Goal: Task Accomplishment & Management: Manage account settings

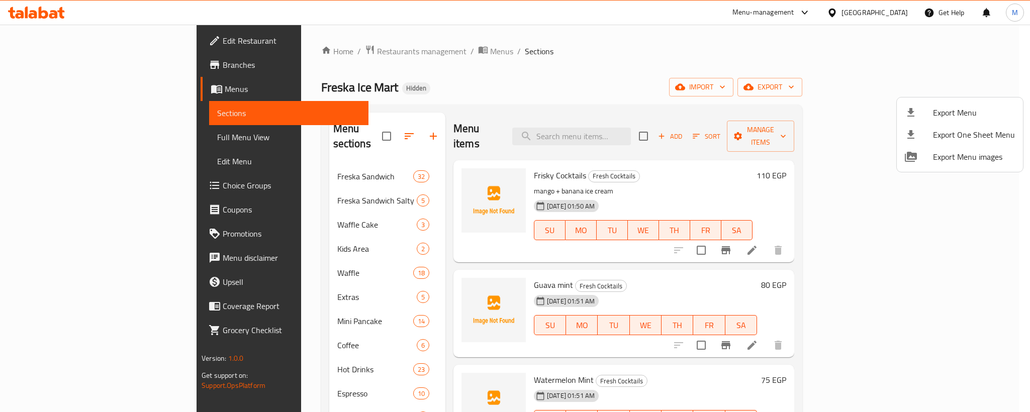
click at [35, 8] on div at bounding box center [515, 206] width 1030 height 412
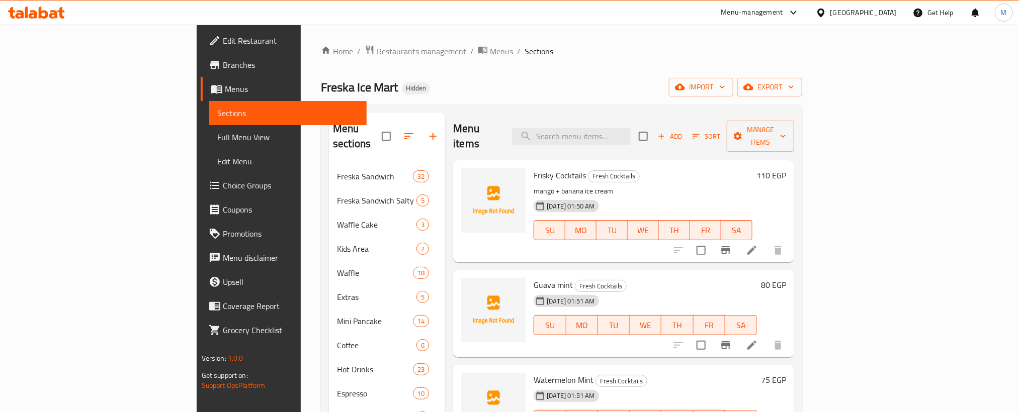
drag, startPoint x: 0, startPoint y: 0, endPoint x: 35, endPoint y: 8, distance: 35.6
click at [35, 8] on icon at bounding box center [36, 13] width 57 height 12
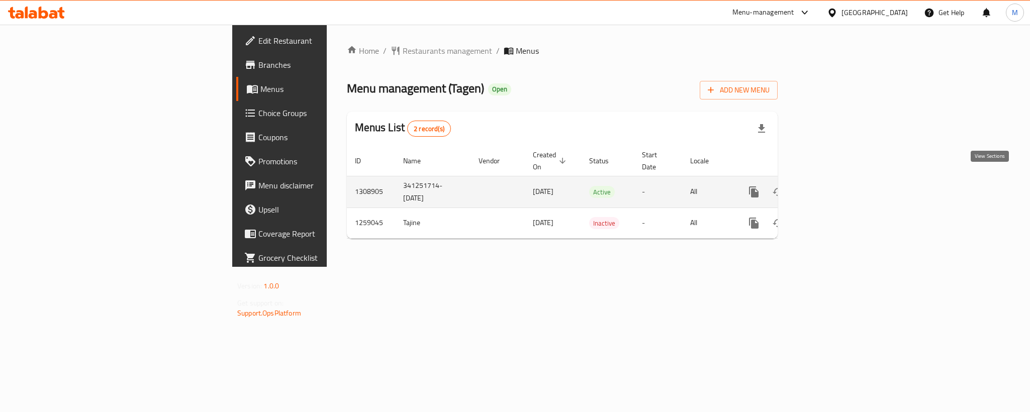
click at [833, 186] on icon "enhanced table" at bounding box center [827, 192] width 12 height 12
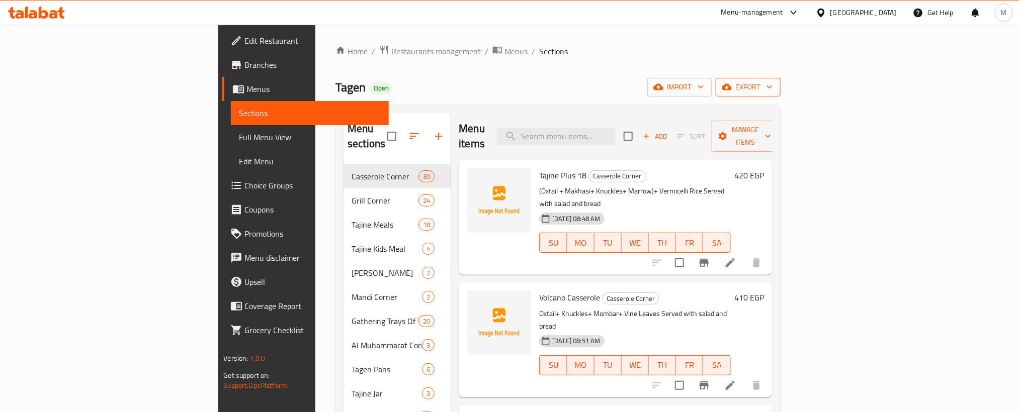
click at [780, 95] on button "export" at bounding box center [747, 87] width 65 height 19
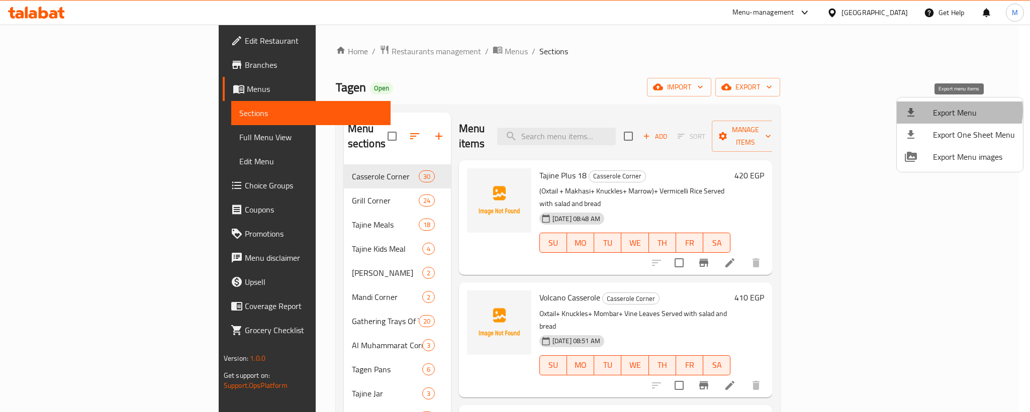
click at [951, 111] on span "Export Menu" at bounding box center [974, 113] width 82 height 12
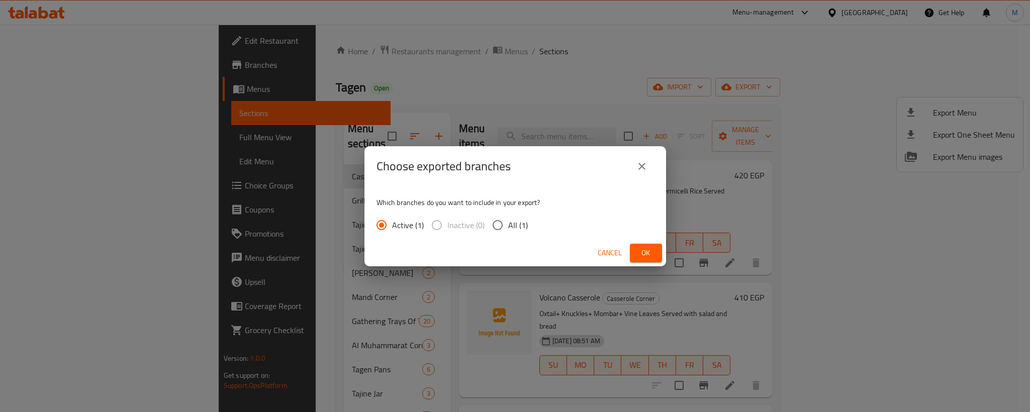
click at [644, 266] on div "Cancel Ok" at bounding box center [516, 253] width 302 height 27
click at [643, 253] on span "Ok" at bounding box center [646, 253] width 16 height 13
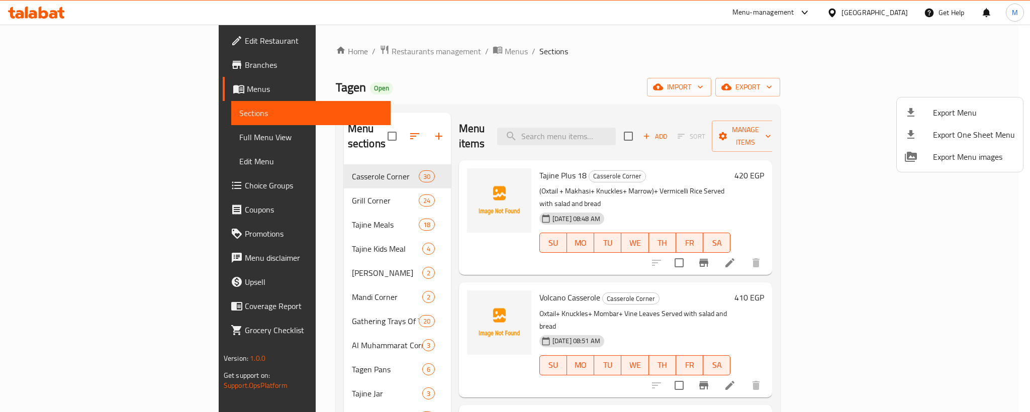
drag, startPoint x: 694, startPoint y: 54, endPoint x: 599, endPoint y: 54, distance: 95.5
click at [601, 54] on div at bounding box center [515, 206] width 1030 height 412
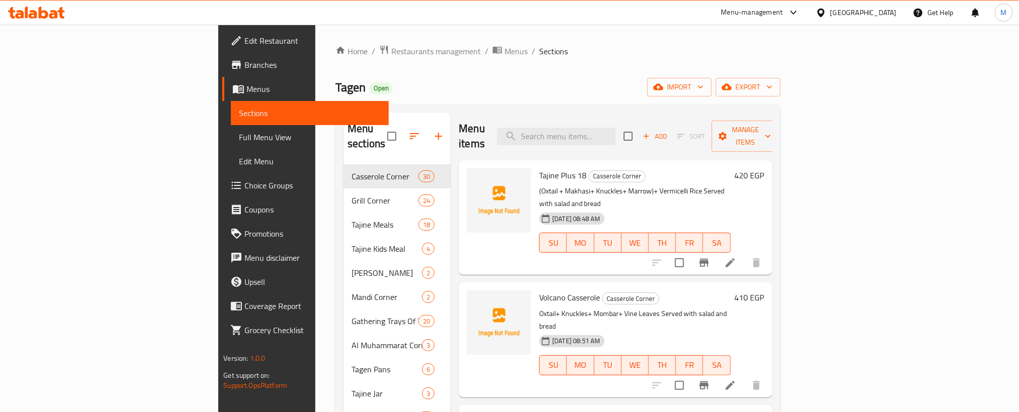
click at [599, 54] on ol "Home / Restaurants management / Menus / Sections" at bounding box center [557, 51] width 444 height 13
click at [426, 136] on button "button" at bounding box center [438, 136] width 24 height 24
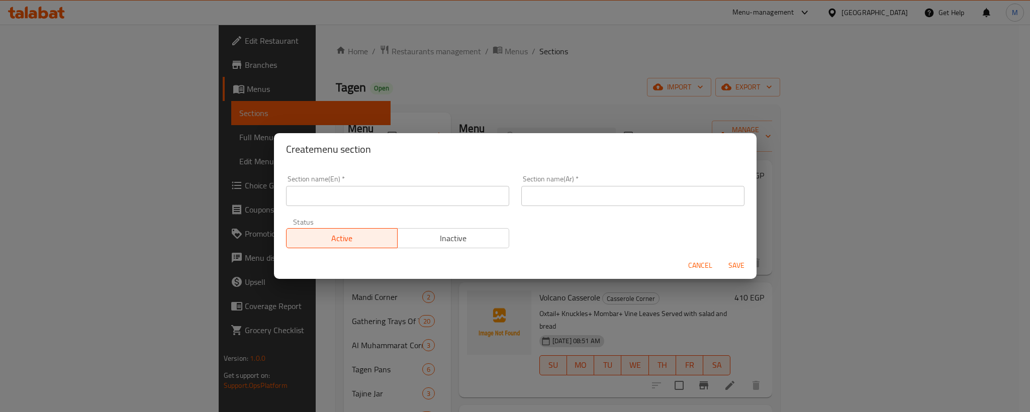
click at [670, 192] on input "text" at bounding box center [632, 196] width 223 height 20
paste input "ركن السلطات"
type input "ركن السلطات"
click at [409, 197] on input "text" at bounding box center [397, 196] width 223 height 20
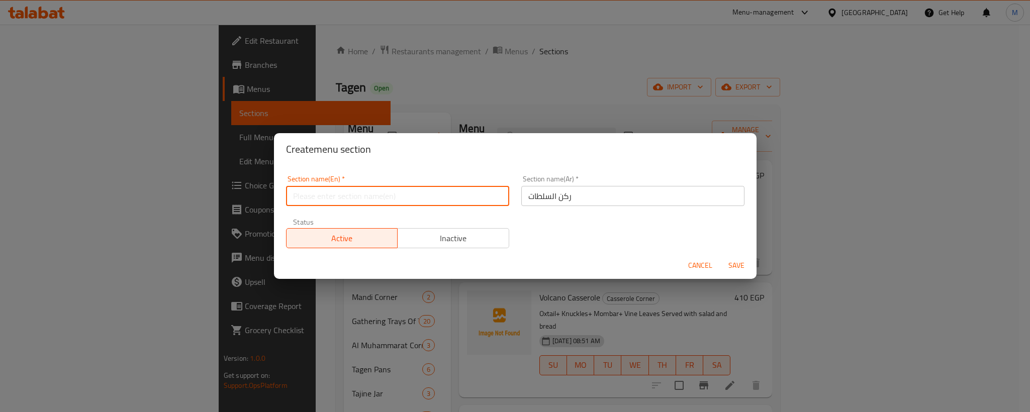
paste input "Salads Corner"
type input "Salads Corner"
click at [569, 234] on div "Section name(En)   * Salads Corner Section name(En) * Section name(Ar)   * ركن …" at bounding box center [515, 211] width 471 height 85
click at [743, 267] on span "Save" at bounding box center [737, 265] width 24 height 13
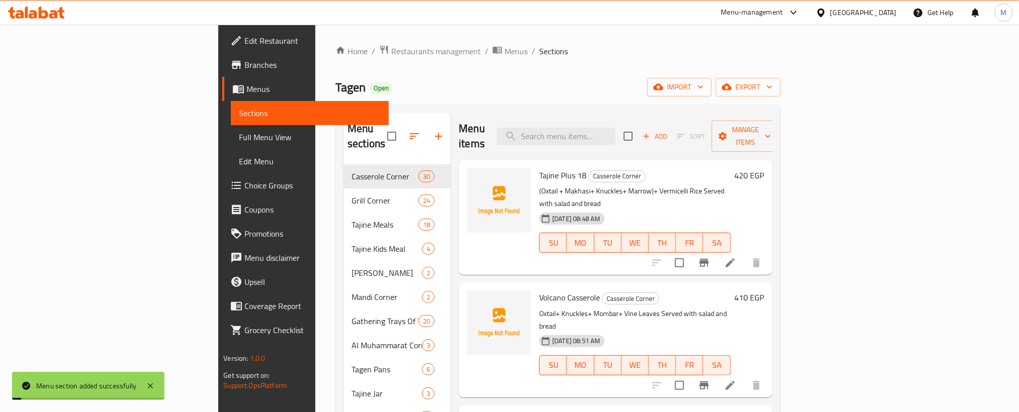
click at [481, 92] on div "Tagen Open import export" at bounding box center [557, 87] width 444 height 19
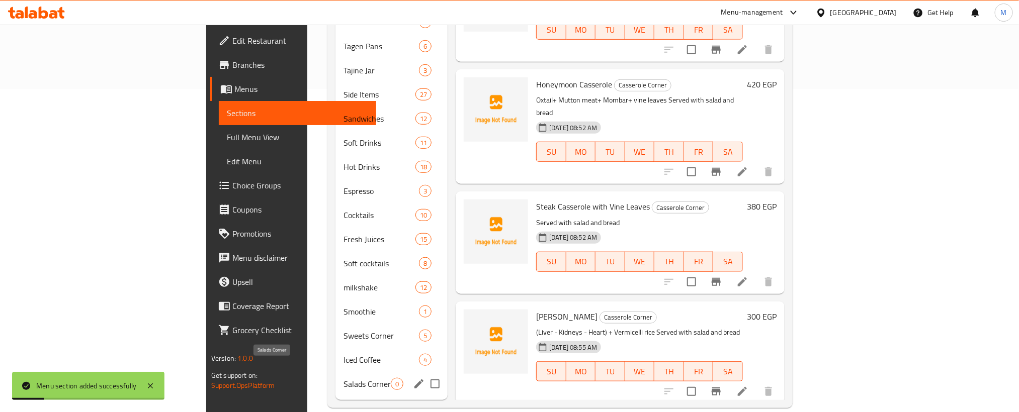
click at [343, 378] on span "Salads Corner" at bounding box center [366, 384] width 47 height 12
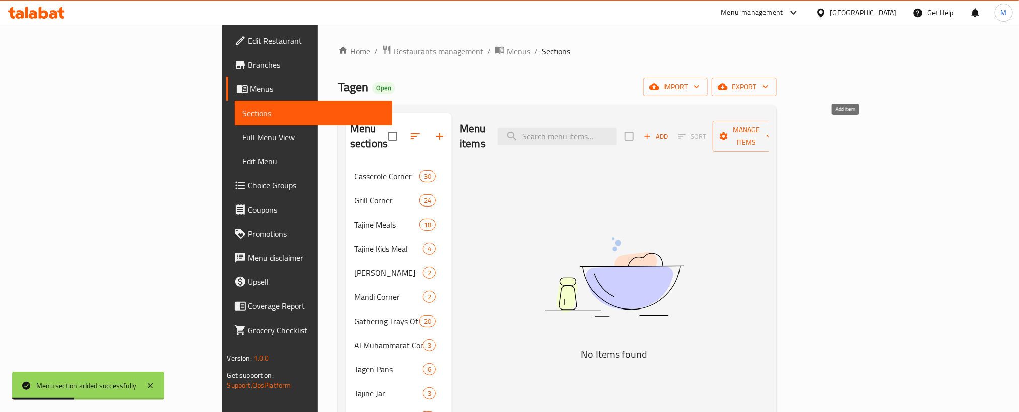
click at [669, 131] on span "Add" at bounding box center [655, 137] width 27 height 12
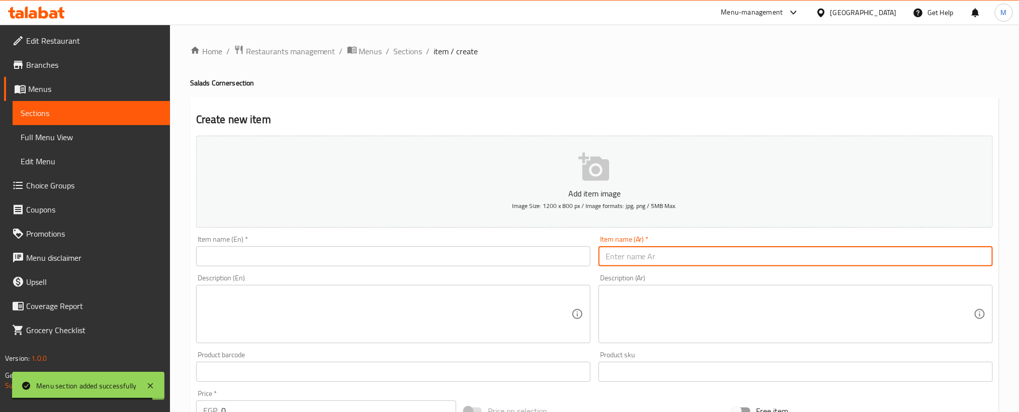
click at [716, 261] on input "text" at bounding box center [795, 256] width 394 height 20
paste input "سلطة الدقوس الحار"
type input "سلطة الدقوس الحار"
click at [355, 258] on input "text" at bounding box center [393, 256] width 394 height 20
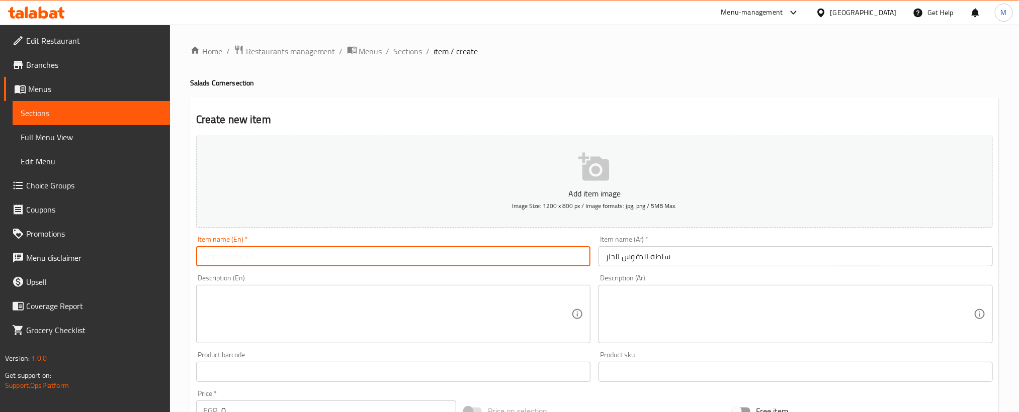
paste input "Spicy daqoos salad"
click at [355, 257] on input "Spicy daqoos salad" at bounding box center [393, 256] width 394 height 20
type input "Spicy Daqoos Salad"
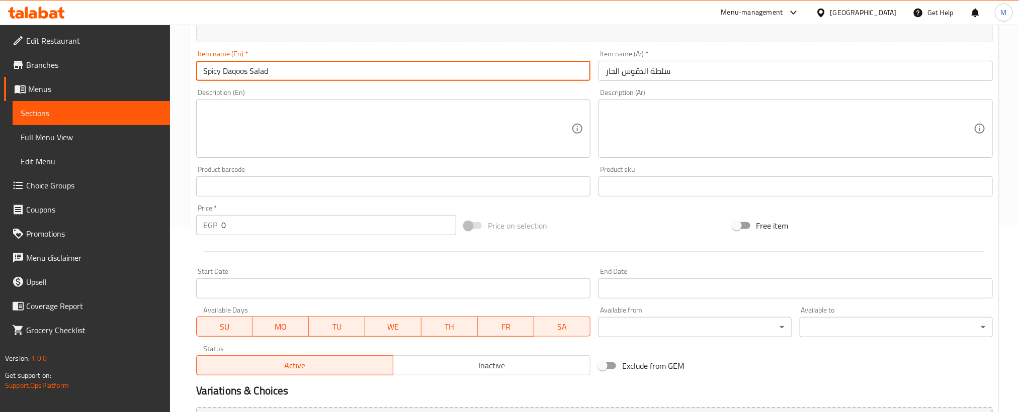
scroll to position [226, 0]
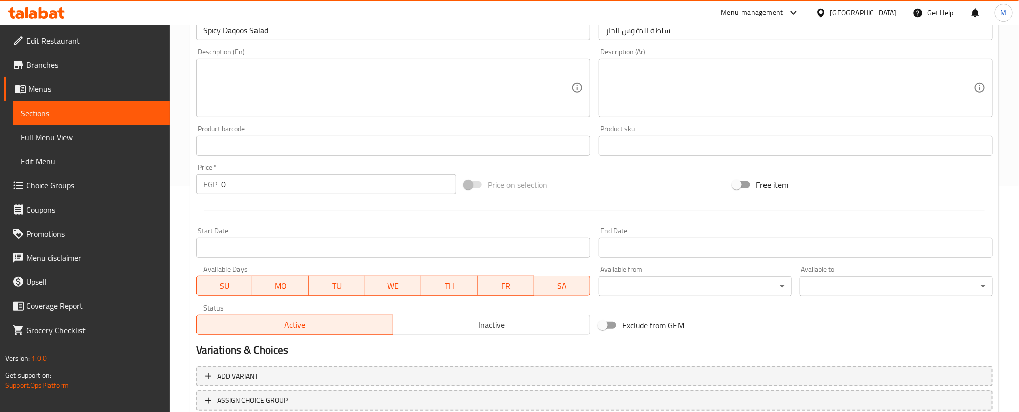
click at [335, 165] on div "Price   * EGP 0 Price *" at bounding box center [326, 179] width 260 height 31
click at [337, 184] on input "0" at bounding box center [338, 184] width 235 height 20
paste input "35"
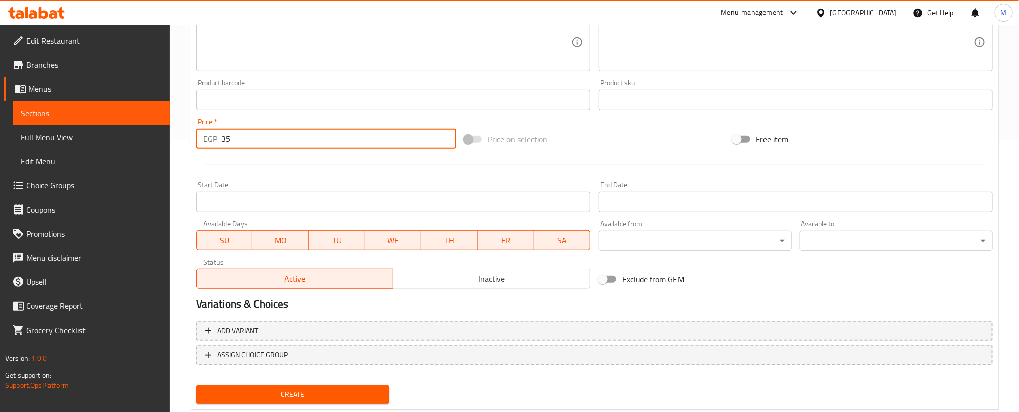
scroll to position [297, 0]
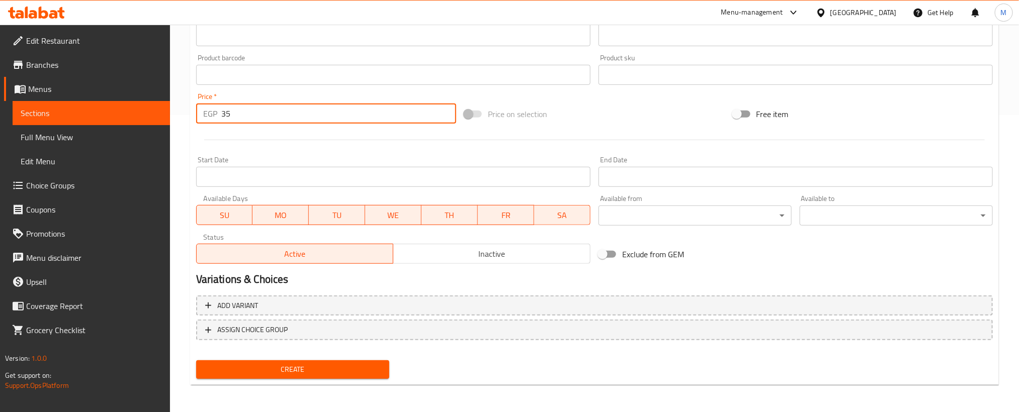
type input "35"
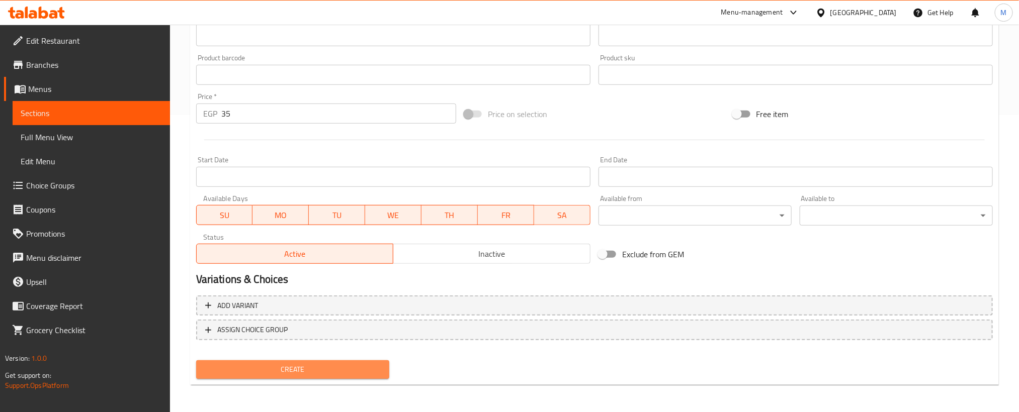
click at [383, 367] on button "Create" at bounding box center [292, 370] width 193 height 19
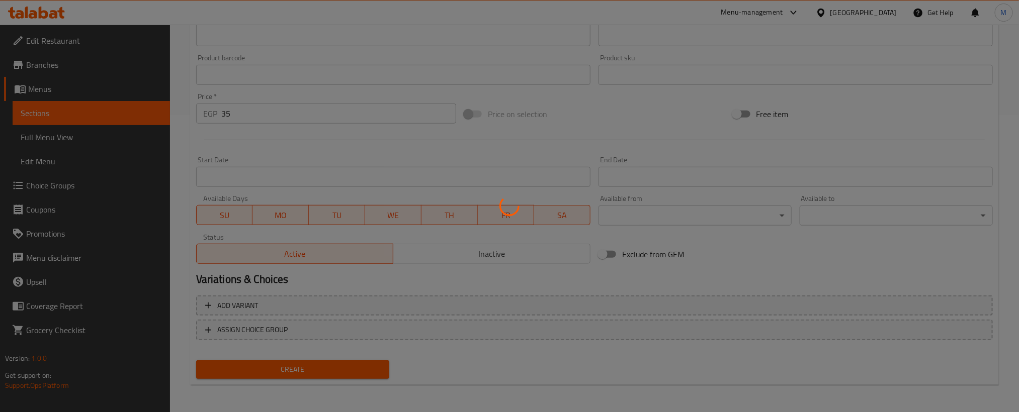
type input "0"
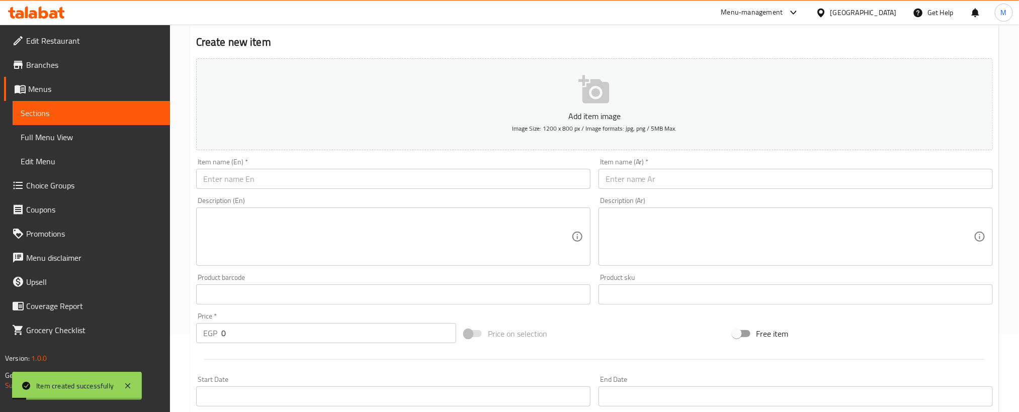
scroll to position [71, 0]
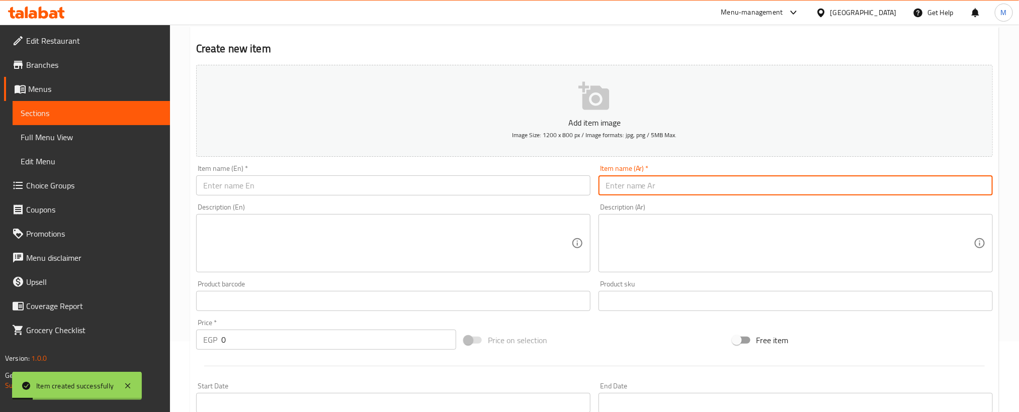
click at [727, 178] on input "text" at bounding box center [795, 185] width 394 height 20
paste input "سلطة خضرة"
type input "سلطة خضرة"
click at [419, 169] on div "Item name (En)   * Item name (En) *" at bounding box center [393, 180] width 394 height 31
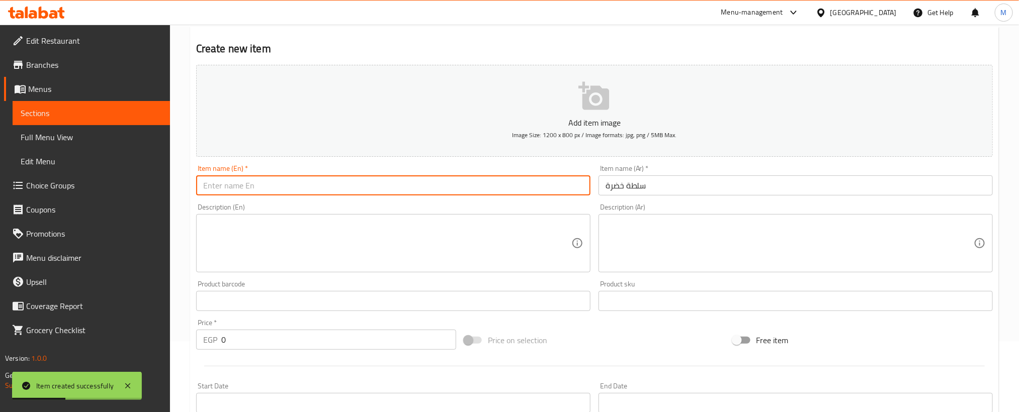
click at [419, 181] on input "text" at bounding box center [393, 185] width 394 height 20
paste input "Green salad"
type input "Green salad"
click at [370, 326] on div "Price   * EGP 0 Price *" at bounding box center [326, 334] width 260 height 31
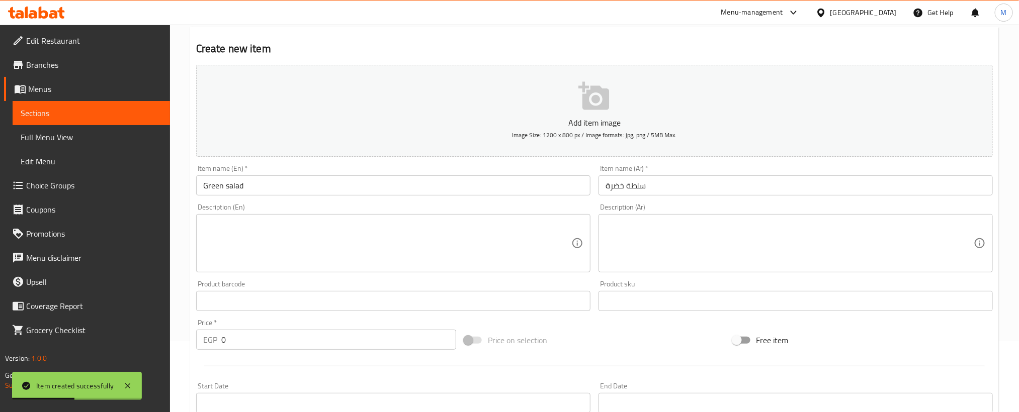
click at [371, 341] on input "0" at bounding box center [338, 340] width 235 height 20
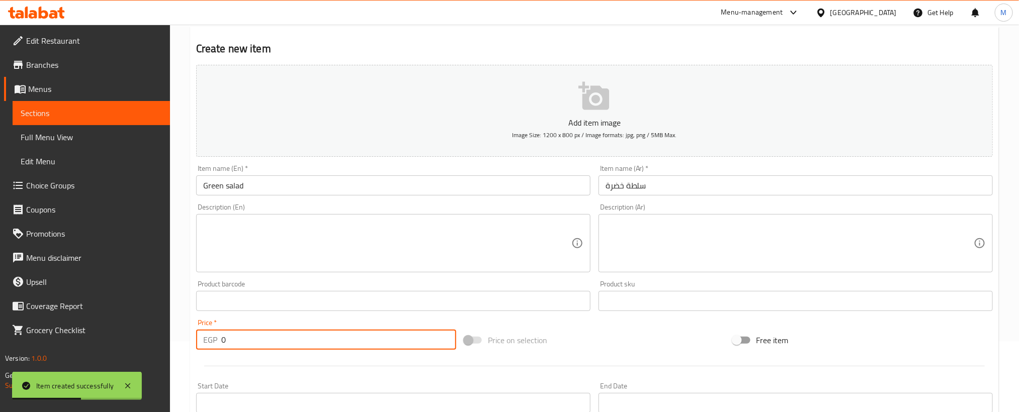
click at [371, 341] on input "0" at bounding box center [338, 340] width 235 height 20
type input "35"
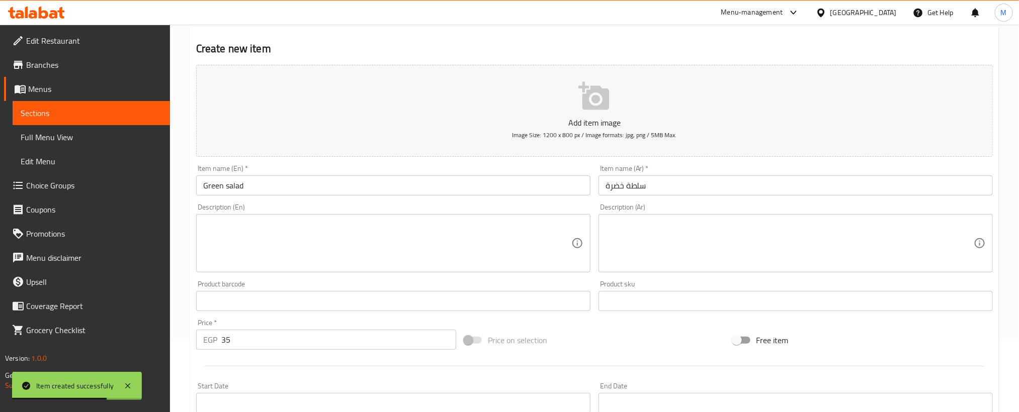
click at [619, 334] on div "Price on selection" at bounding box center [594, 340] width 268 height 27
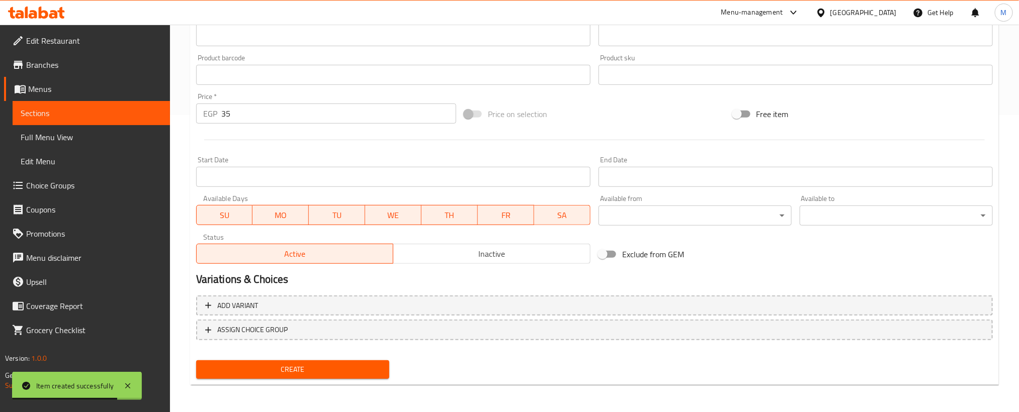
click at [333, 365] on span "Create" at bounding box center [292, 370] width 177 height 13
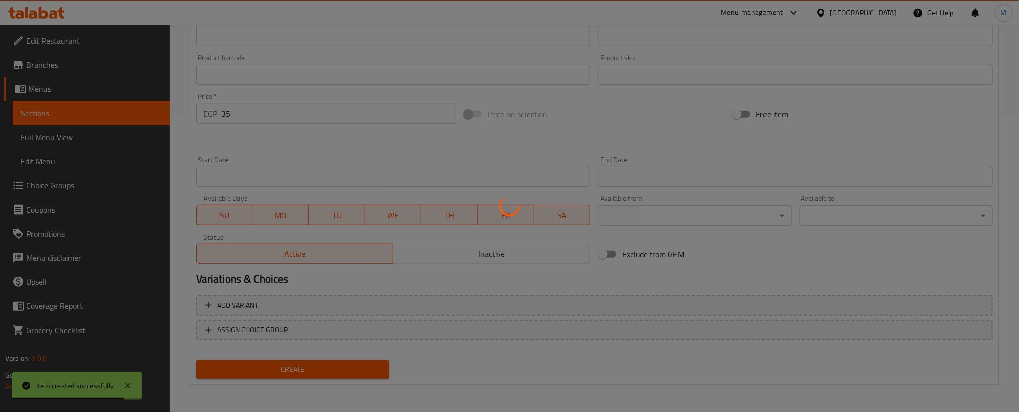
type input "0"
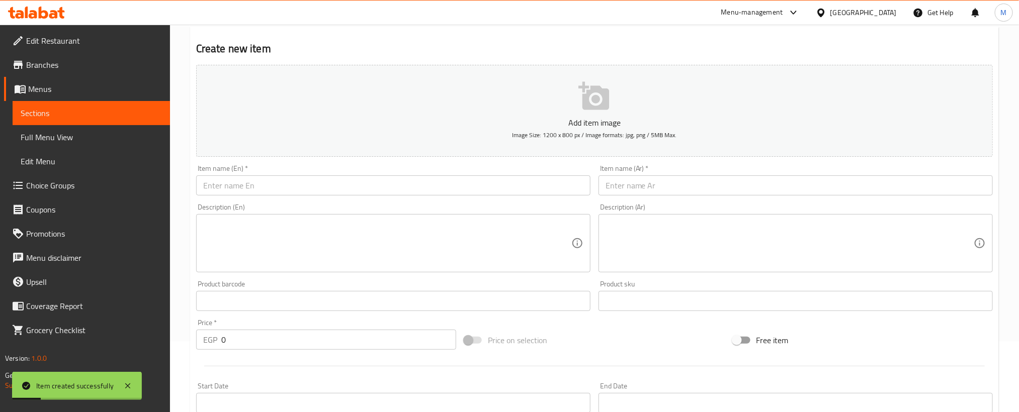
click at [690, 184] on input "text" at bounding box center [795, 185] width 394 height 20
paste input "خيار مخلل"
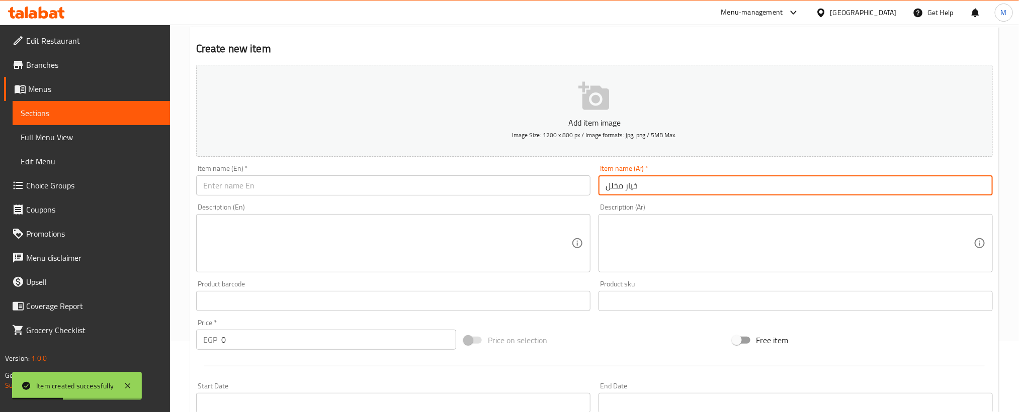
type input "خيار مخلل"
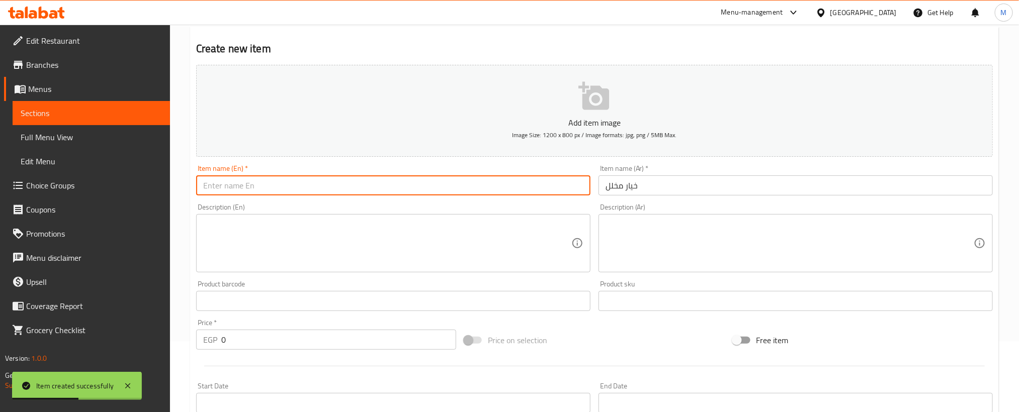
click at [379, 181] on input "text" at bounding box center [393, 185] width 394 height 20
paste input "Pickled cucumber"
click at [380, 181] on input "Pickled cucumber" at bounding box center [393, 185] width 394 height 20
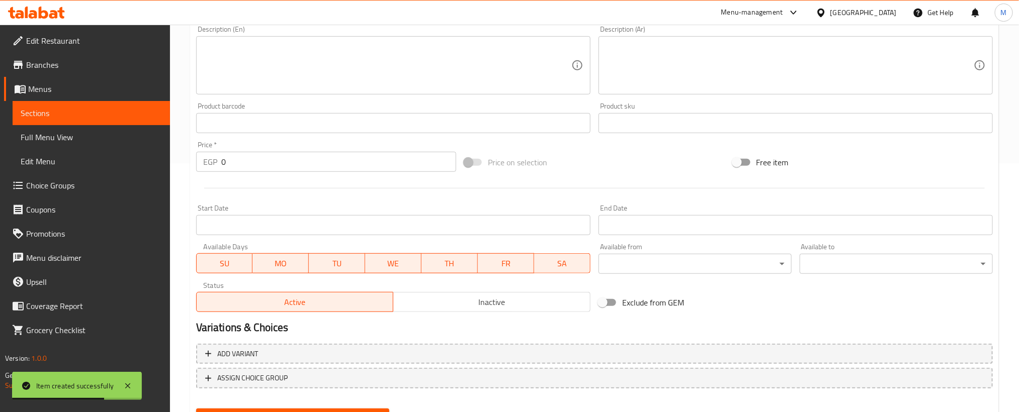
scroll to position [297, 0]
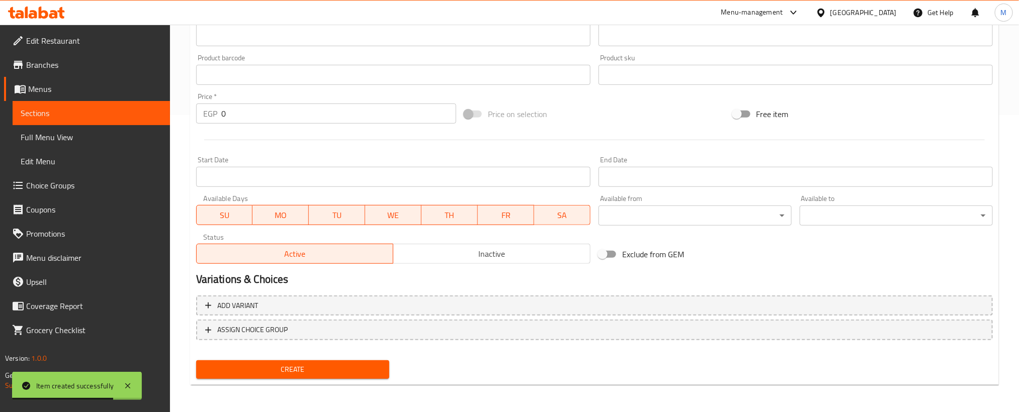
type input "Pickled Cucumber"
click at [397, 132] on div at bounding box center [594, 140] width 804 height 25
click at [400, 112] on input "0" at bounding box center [338, 114] width 235 height 20
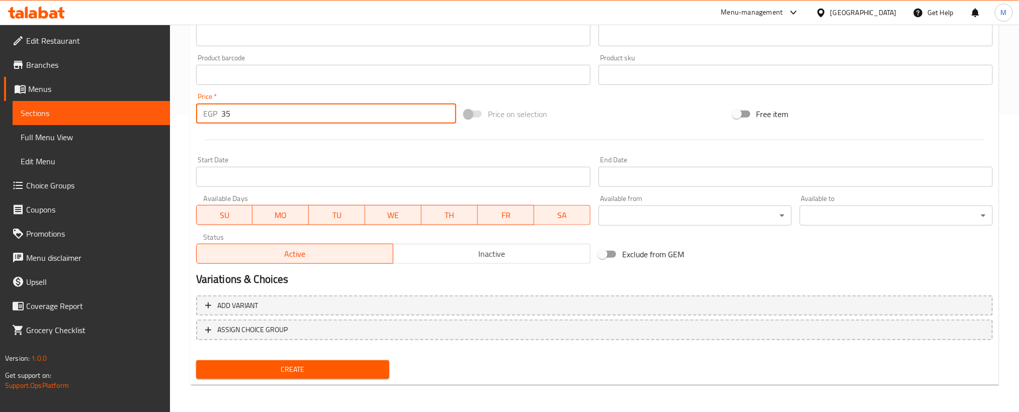
type input "35"
click at [364, 370] on span "Create" at bounding box center [292, 370] width 177 height 13
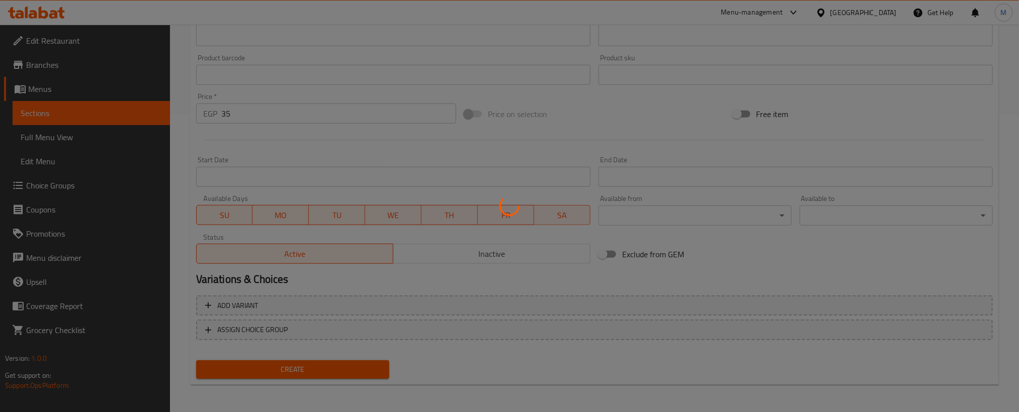
type input "0"
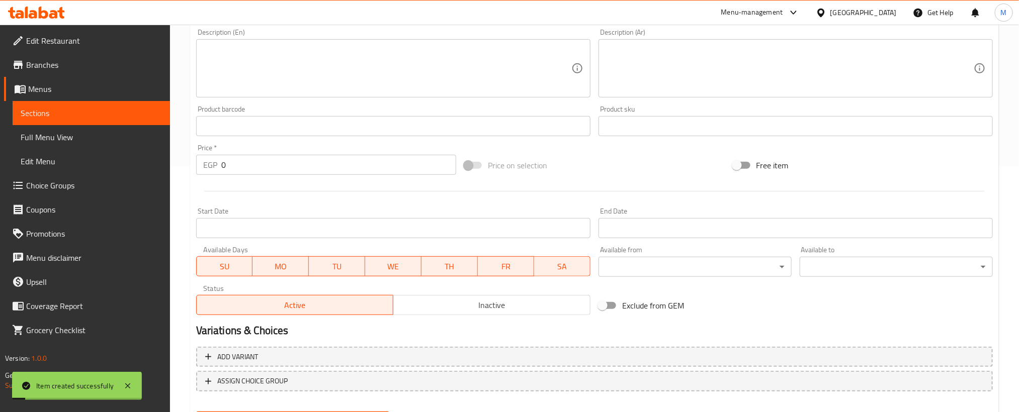
scroll to position [146, 0]
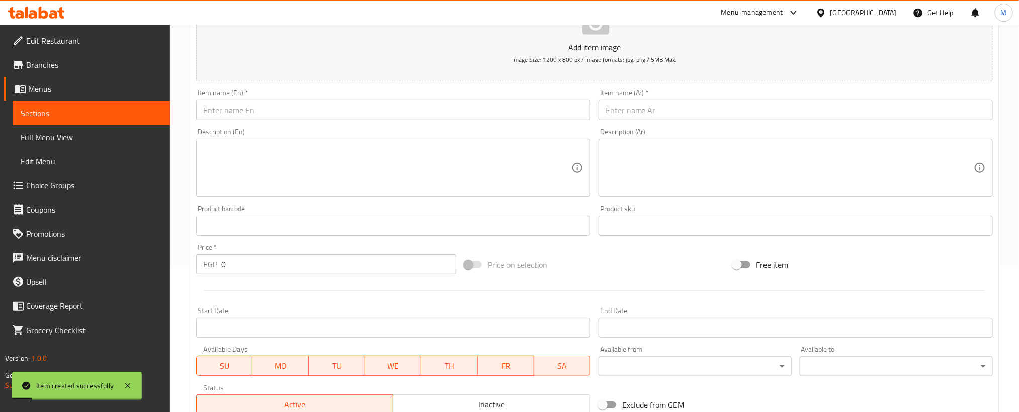
click at [682, 102] on input "text" at bounding box center [795, 110] width 394 height 20
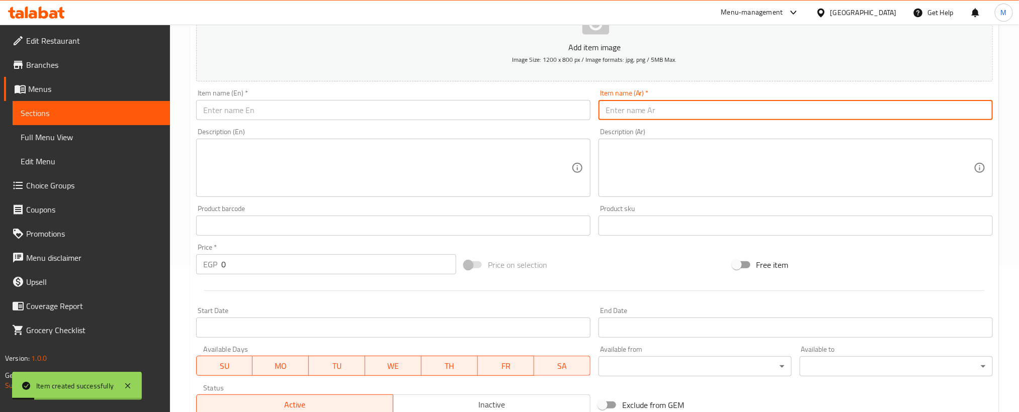
paste input "سلطة طحينة"
type input "سلطة طحينة"
click at [394, 97] on div "Item name (En)   * Item name (En) *" at bounding box center [393, 104] width 394 height 31
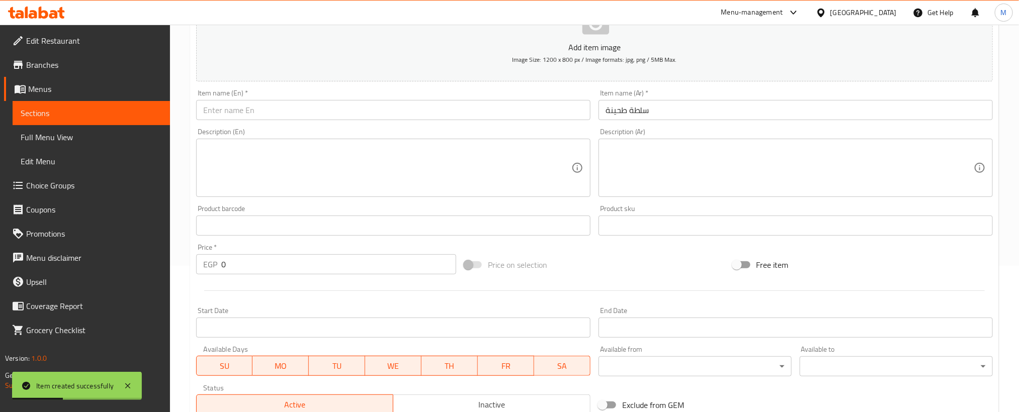
click at [382, 122] on div "Item name (En)   * Item name (En) *" at bounding box center [393, 104] width 402 height 39
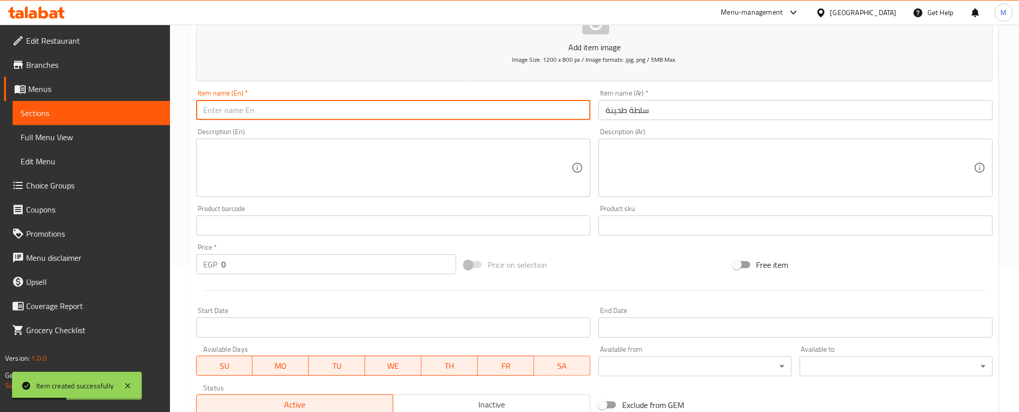
click at [382, 115] on input "text" at bounding box center [393, 110] width 394 height 20
paste input "Tahini salad"
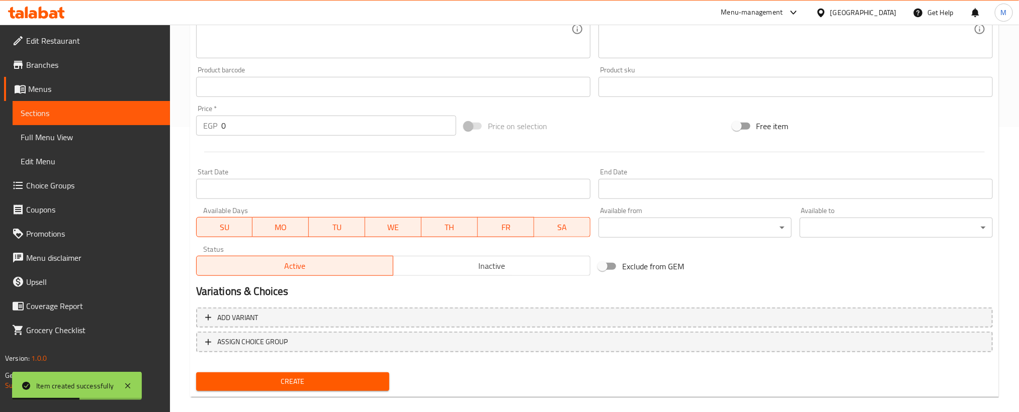
scroll to position [297, 0]
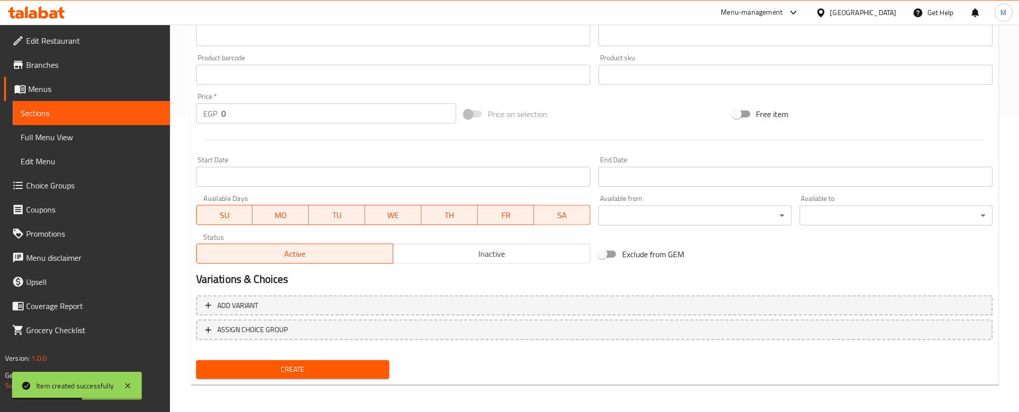
type input "Tahini salad"
click at [389, 112] on input "0" at bounding box center [338, 114] width 235 height 20
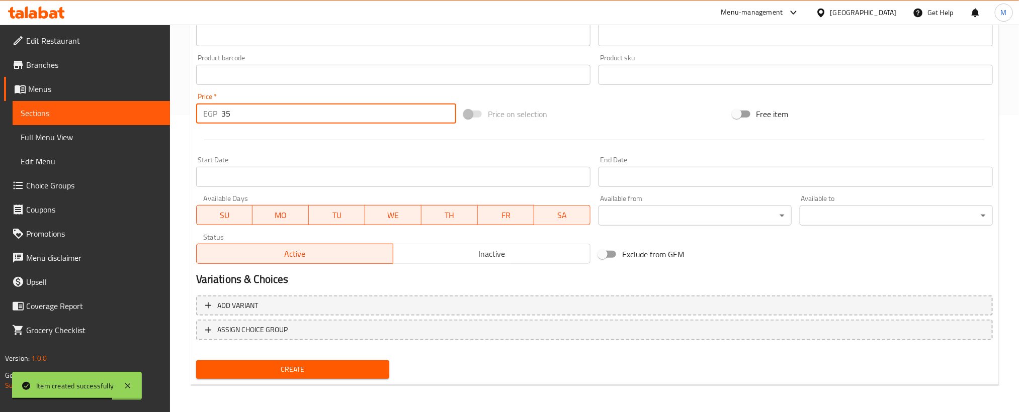
type input "35"
click at [367, 373] on span "Create" at bounding box center [292, 370] width 177 height 13
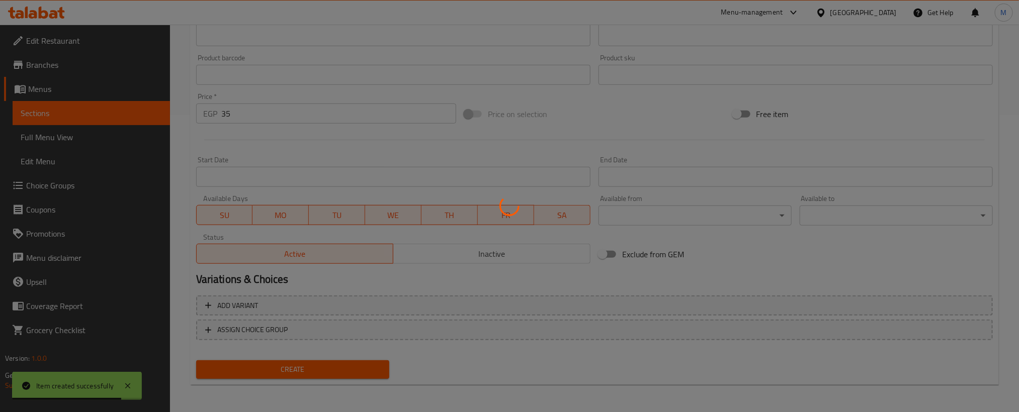
type input "0"
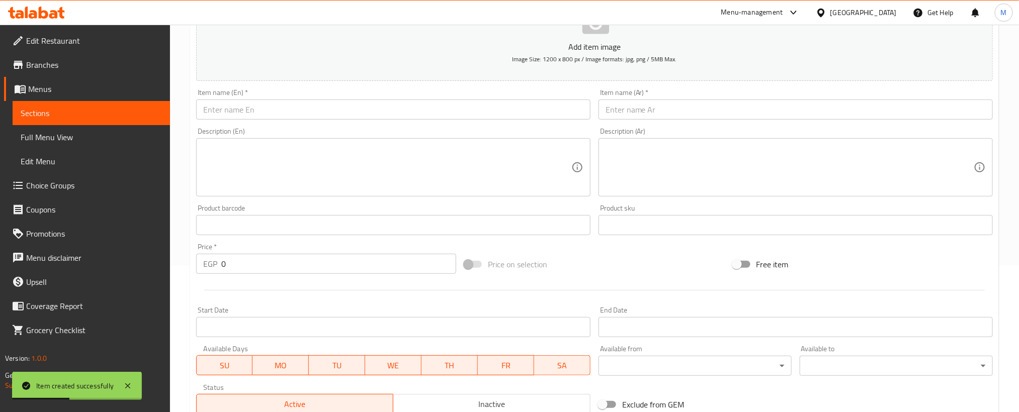
scroll to position [146, 0]
click at [709, 120] on input "text" at bounding box center [795, 110] width 394 height 20
paste input "باذنجان مخلل + طماطم متبلة"
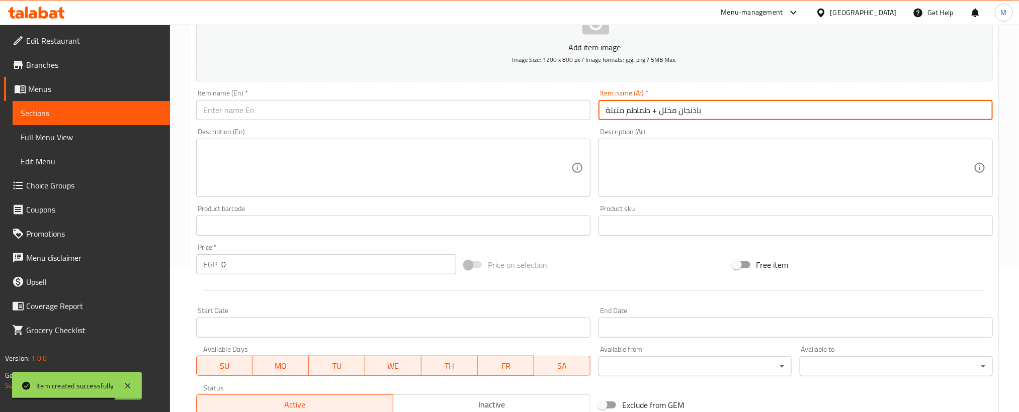
type input "باذنجان مخلل + طماطم متبلة"
click at [392, 118] on input "text" at bounding box center [393, 110] width 394 height 20
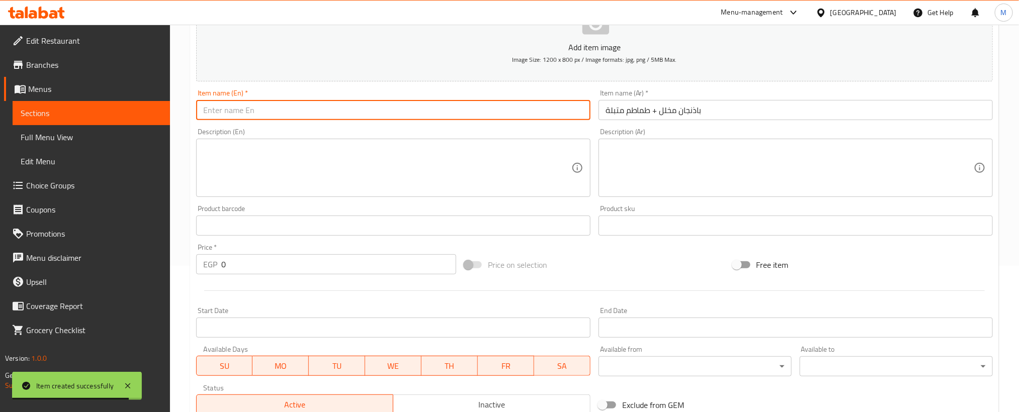
paste input "Pickled eggplant + marinated tomatoes"
type input "Pickled eggplant + marinated tomatoes"
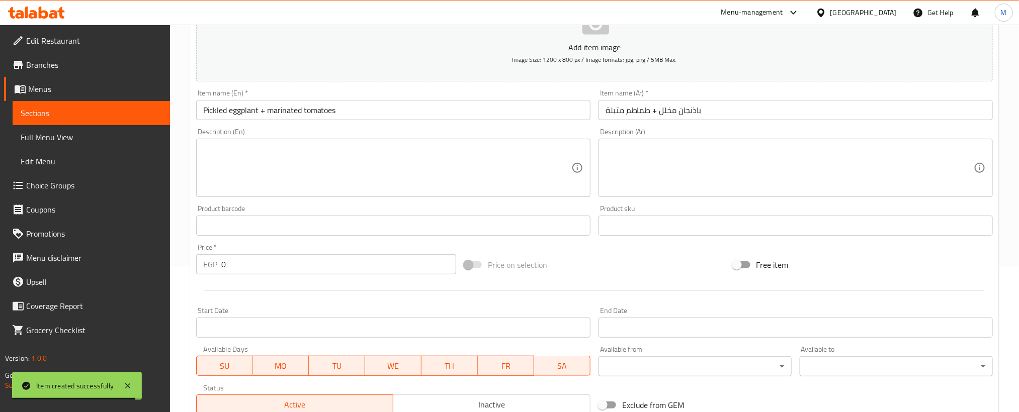
click at [307, 240] on div "Price   * EGP 0 Price *" at bounding box center [326, 259] width 268 height 39
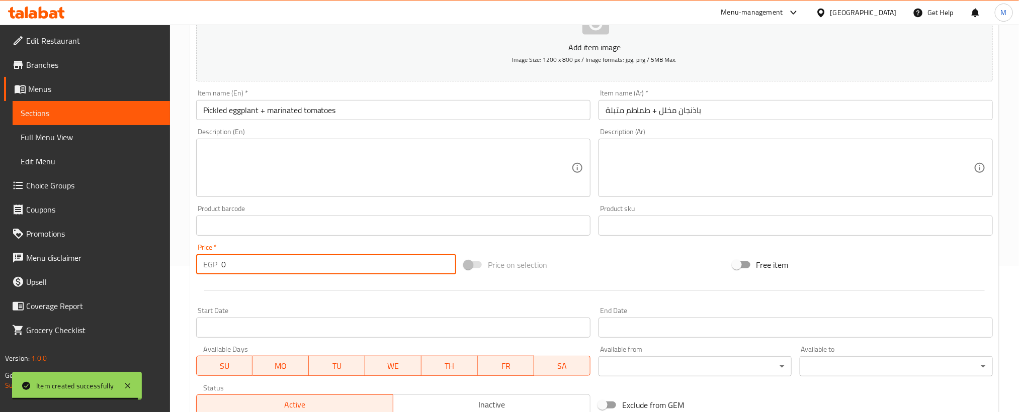
click at [304, 258] on input "0" at bounding box center [338, 264] width 235 height 20
type input "35"
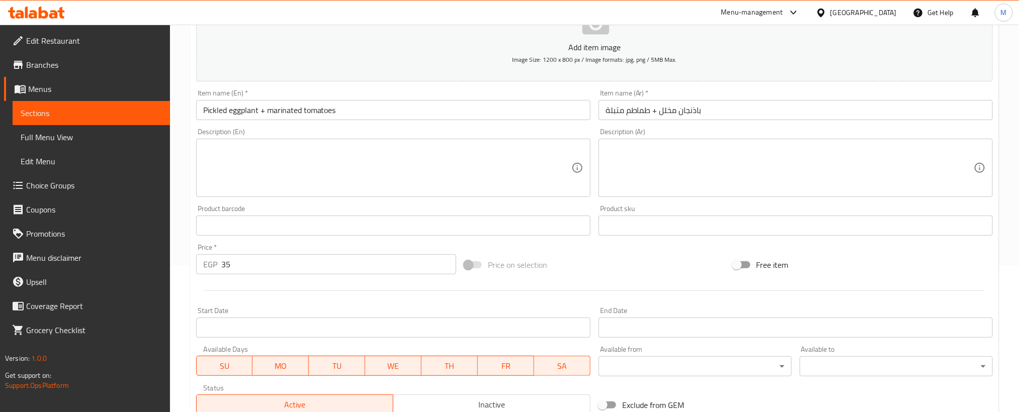
click at [344, 304] on div "Start Date Start Date" at bounding box center [393, 322] width 402 height 39
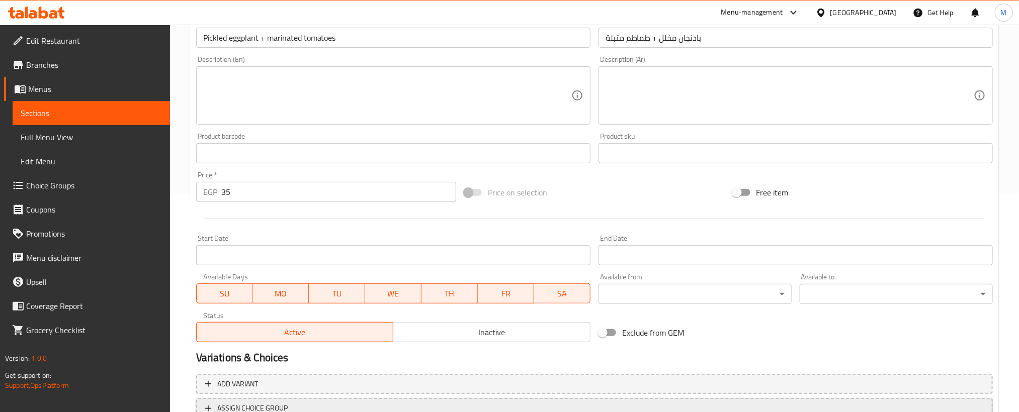
scroll to position [297, 0]
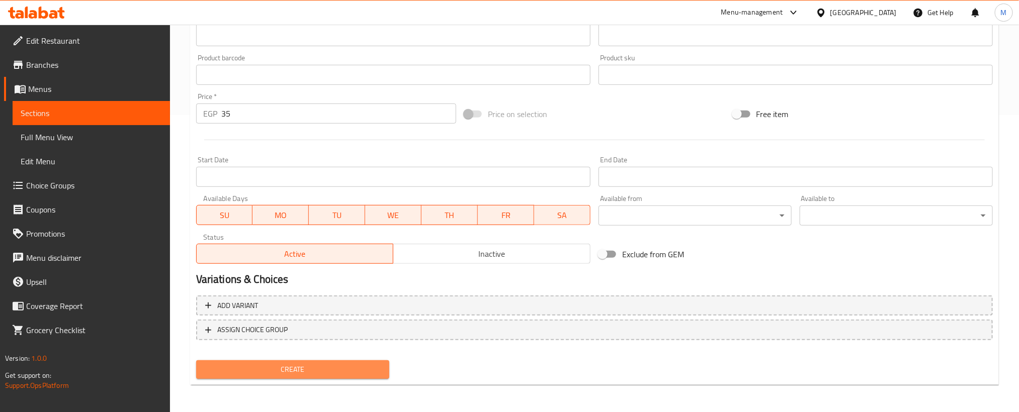
click at [339, 364] on span "Create" at bounding box center [292, 370] width 177 height 13
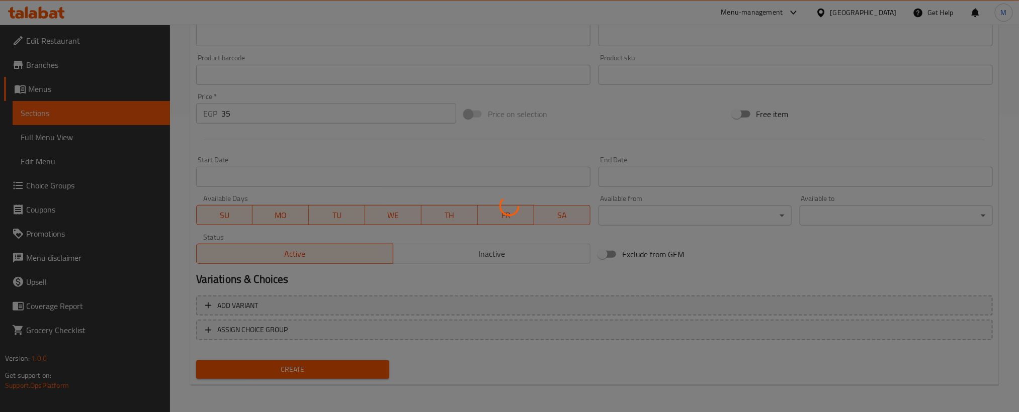
type input "0"
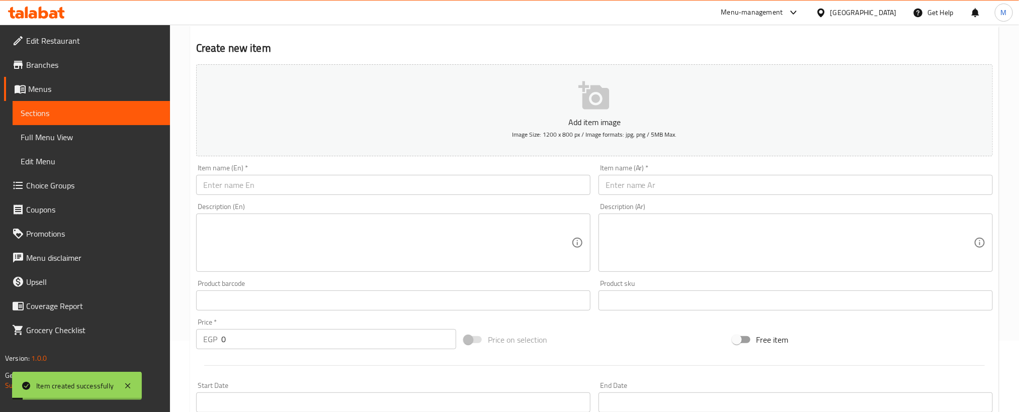
scroll to position [71, 0]
click at [672, 186] on input "text" at bounding box center [795, 185] width 394 height 20
paste input "بابا غنوج"
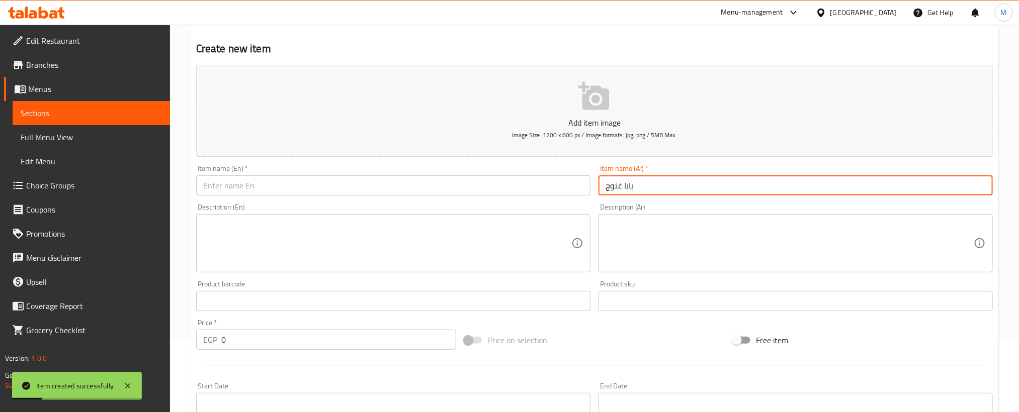
type input "بابا غنوج"
click at [348, 179] on input "text" at bounding box center [393, 185] width 394 height 20
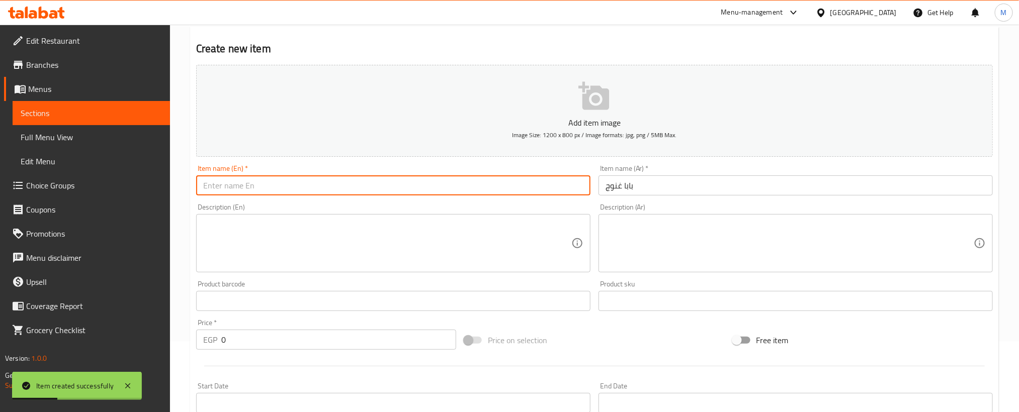
paste input "[PERSON_NAME]"
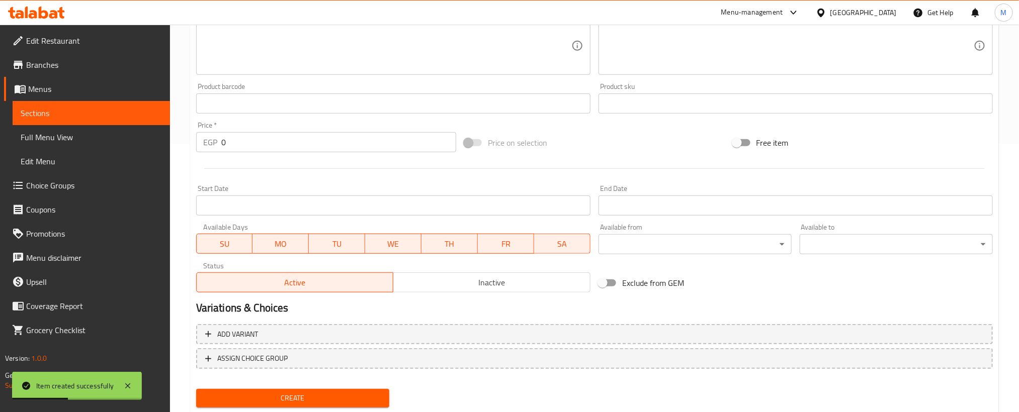
scroll to position [297, 0]
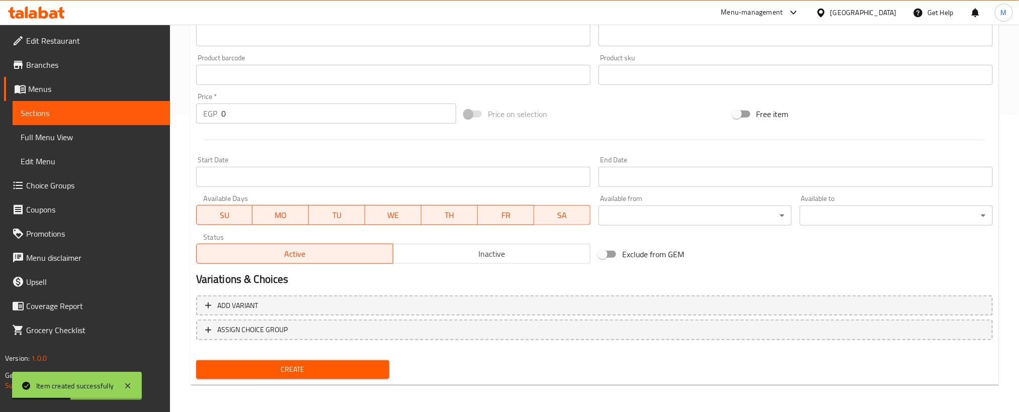
type input "[PERSON_NAME]"
click at [349, 99] on div "Price   * EGP 0 Price *" at bounding box center [326, 108] width 260 height 31
click at [352, 116] on input "0" at bounding box center [338, 114] width 235 height 20
click at [353, 116] on input "0" at bounding box center [338, 114] width 235 height 20
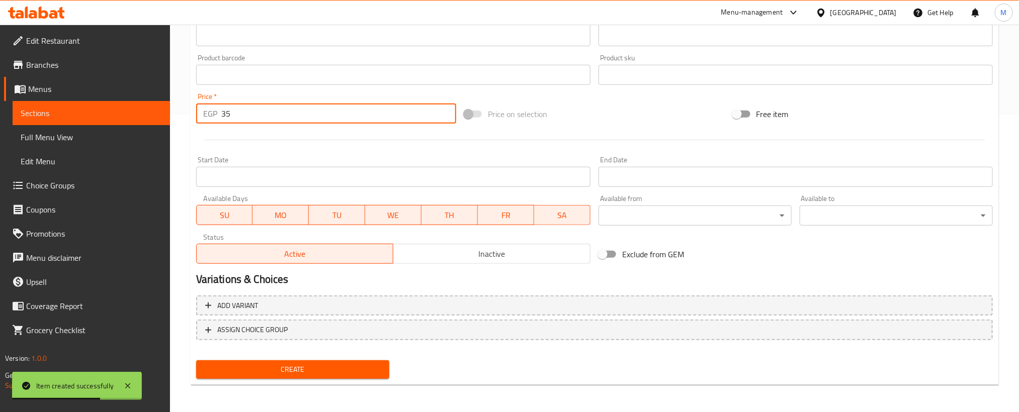
type input "35"
click at [363, 380] on div "Create" at bounding box center [292, 369] width 201 height 27
click at [362, 366] on span "Create" at bounding box center [292, 370] width 177 height 13
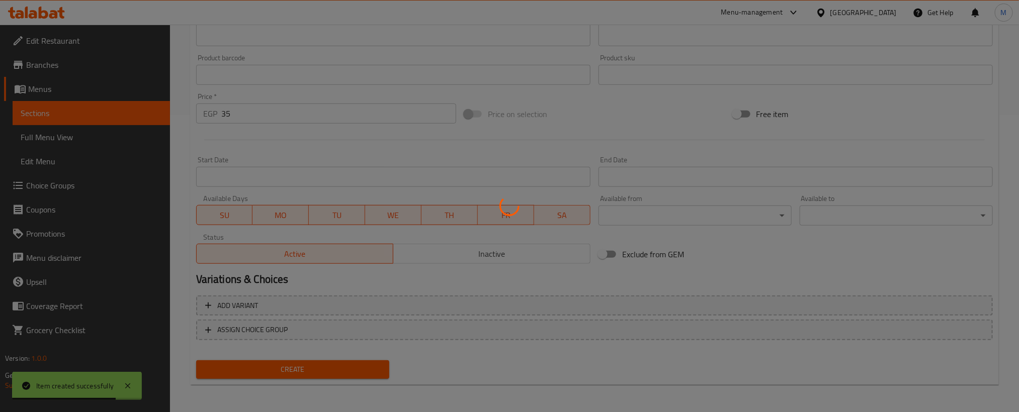
type input "0"
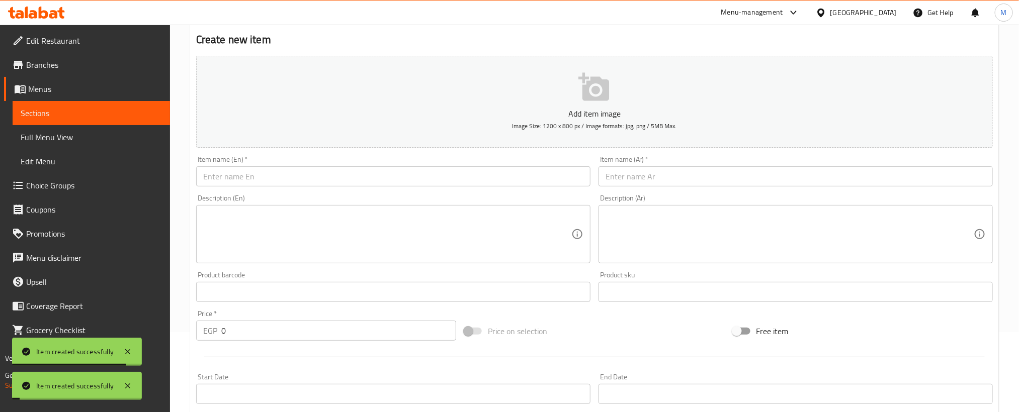
scroll to position [71, 0]
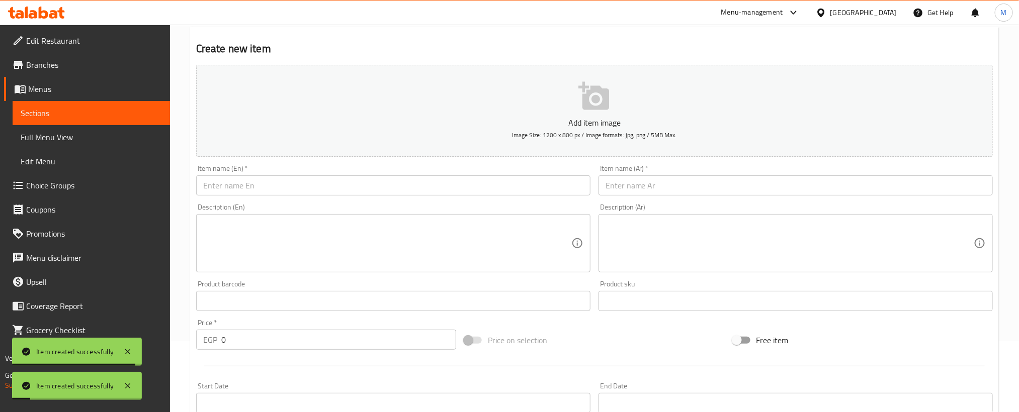
click at [688, 167] on div "Item name (Ar)   * Item name (Ar) *" at bounding box center [795, 180] width 394 height 31
click at [688, 178] on input "text" at bounding box center [795, 185] width 394 height 20
paste input "تومية"
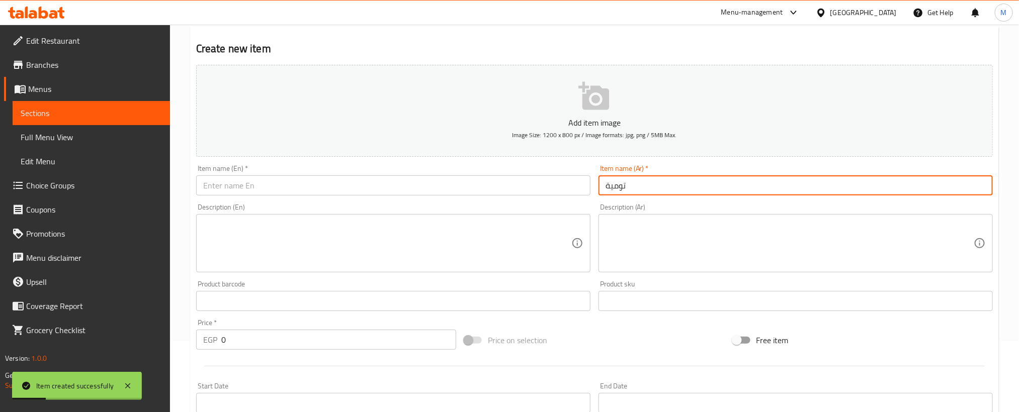
type input "تومية"
click at [438, 192] on input "text" at bounding box center [393, 185] width 394 height 20
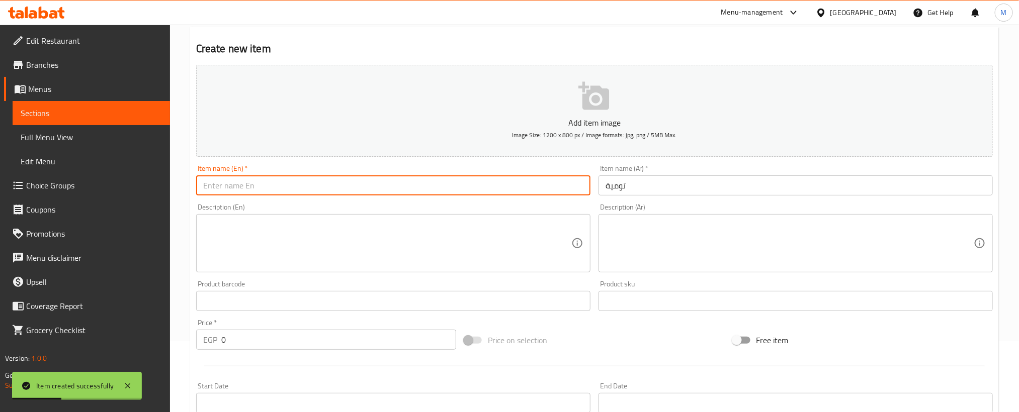
paste input "Tomiya"
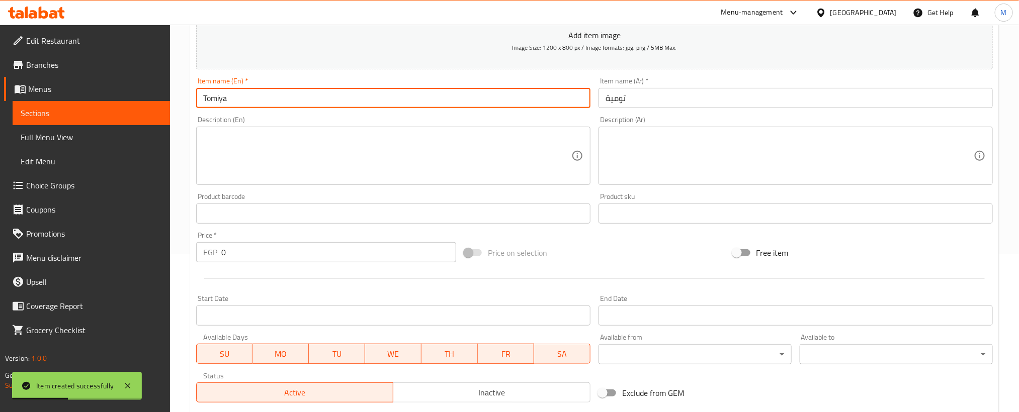
scroll to position [297, 0]
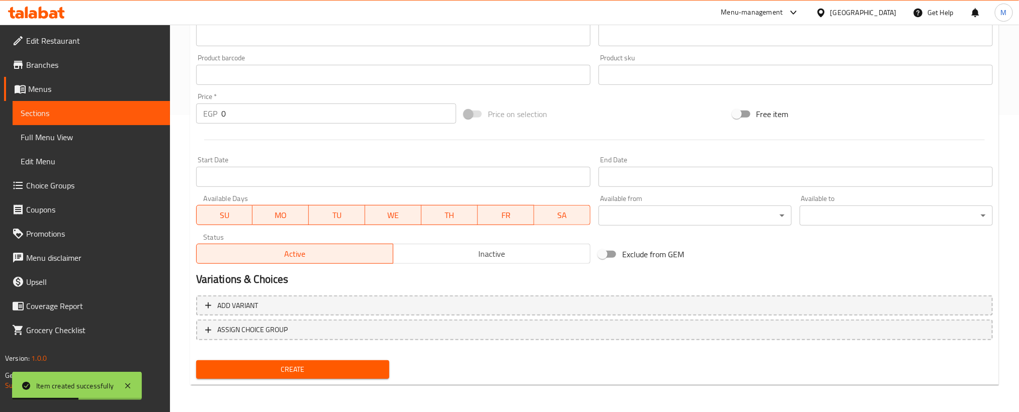
type input "Tomiya"
click at [354, 115] on input "0" at bounding box center [338, 114] width 235 height 20
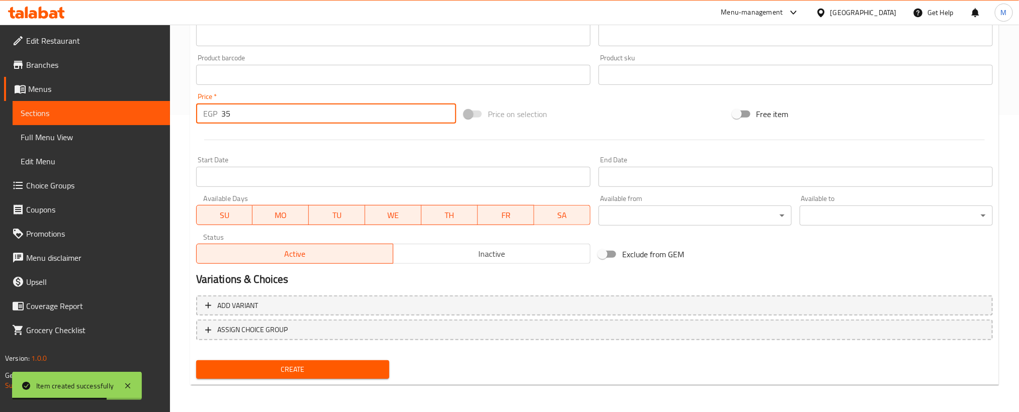
type input "35"
drag, startPoint x: 338, startPoint y: 366, endPoint x: 541, endPoint y: 11, distance: 408.5
click at [338, 366] on span "Create" at bounding box center [292, 370] width 177 height 13
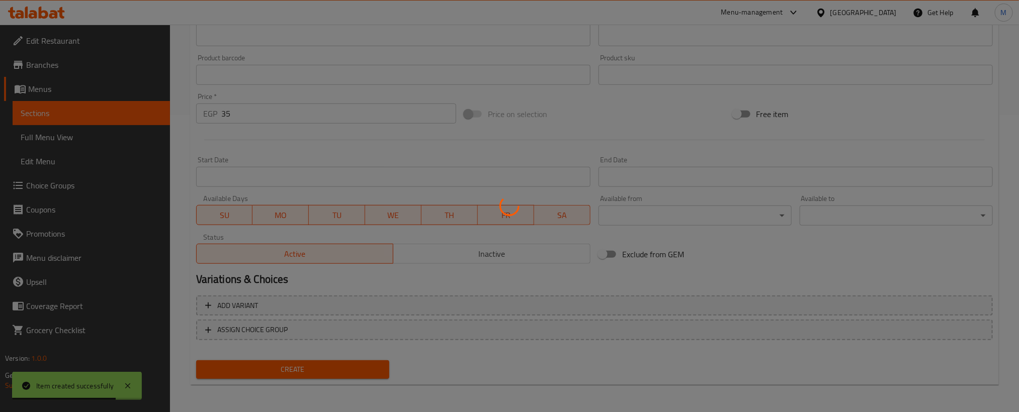
type input "0"
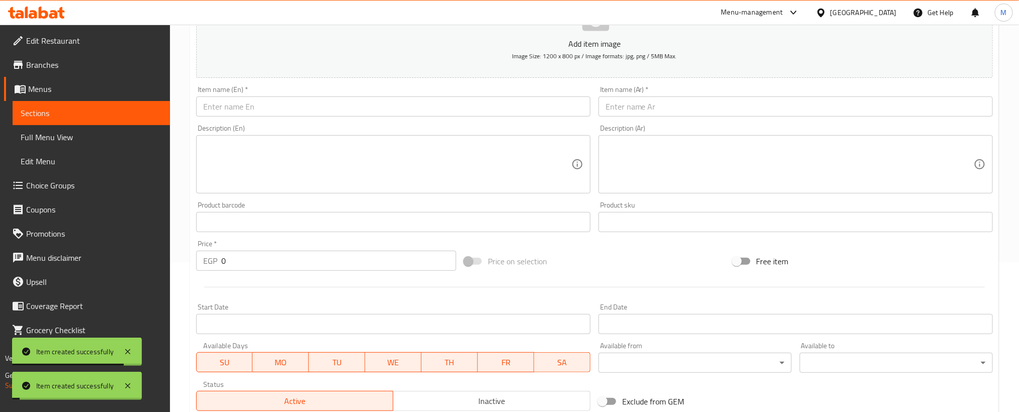
scroll to position [146, 0]
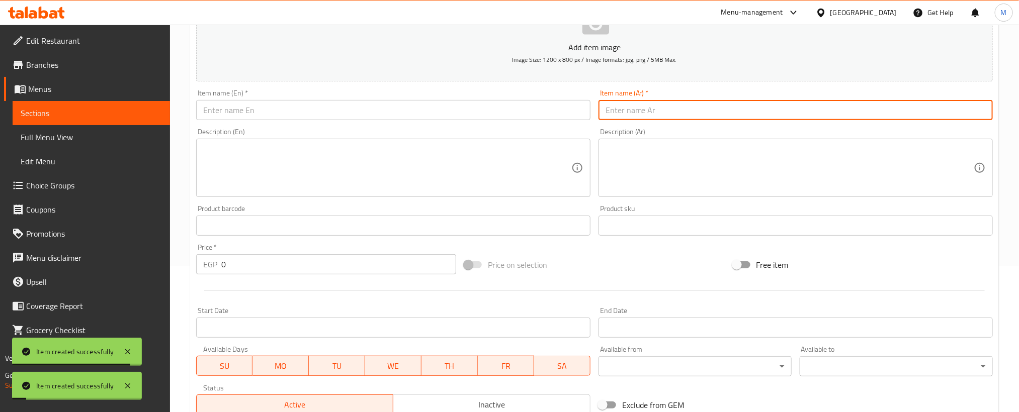
click at [690, 114] on input "text" at bounding box center [795, 110] width 394 height 20
paste input "سلطة تركية"
type input "سلطة تركية"
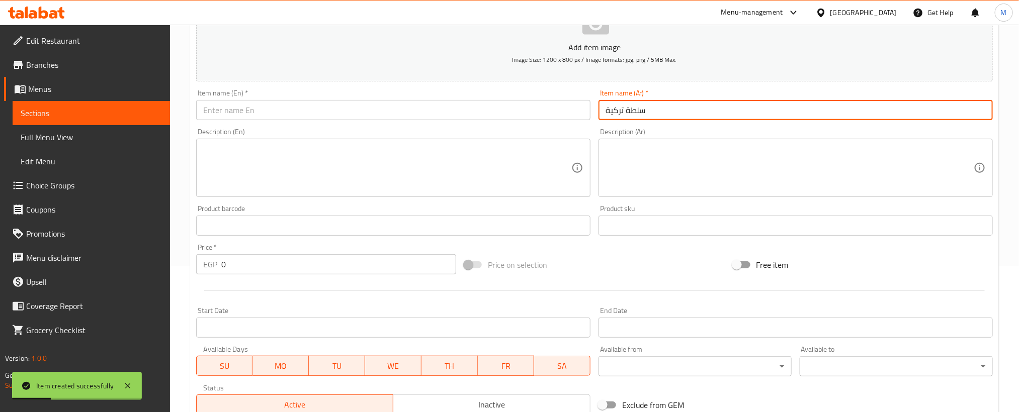
click at [478, 118] on input "text" at bounding box center [393, 110] width 394 height 20
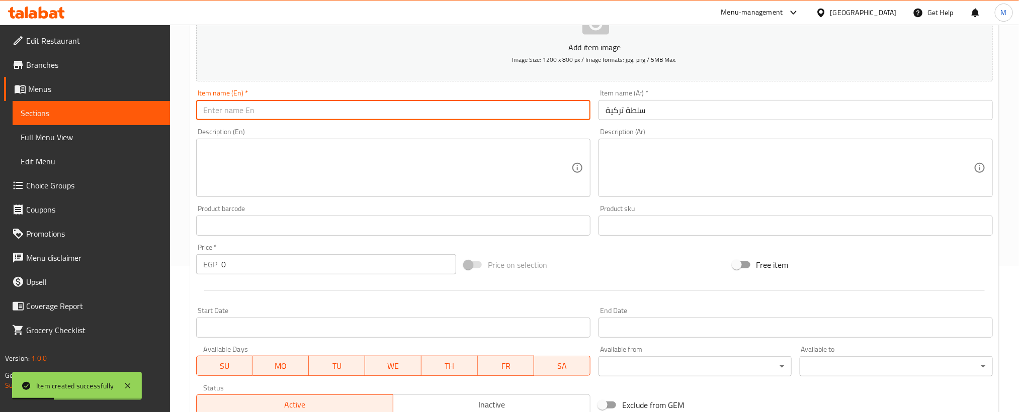
paste input "Turkish salad"
click at [478, 118] on input "Turkish salad" at bounding box center [393, 110] width 394 height 20
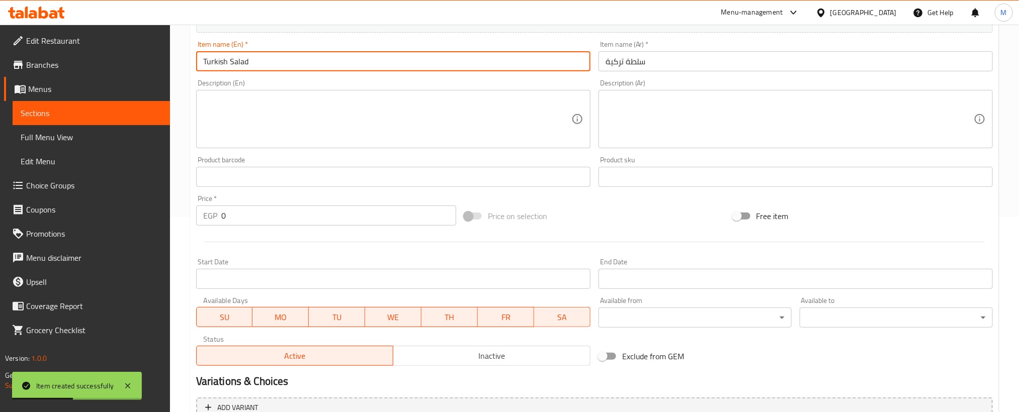
scroll to position [222, 0]
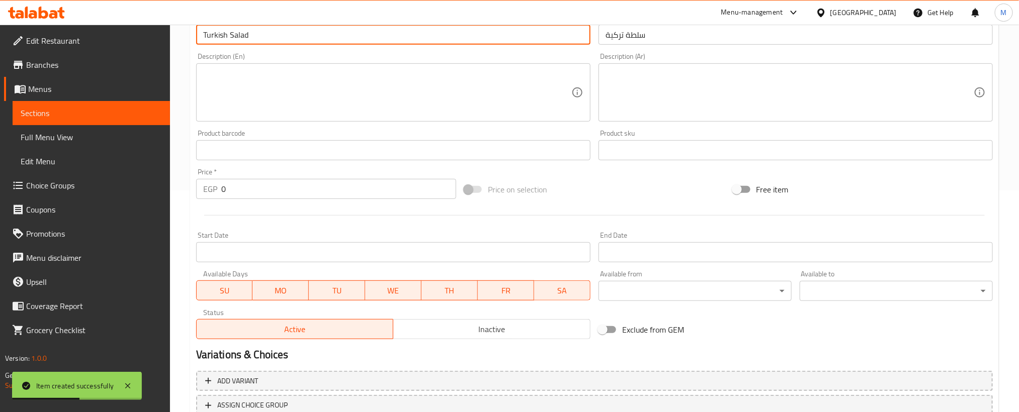
type input "Turkish Salad"
click at [382, 194] on input "0" at bounding box center [338, 189] width 235 height 20
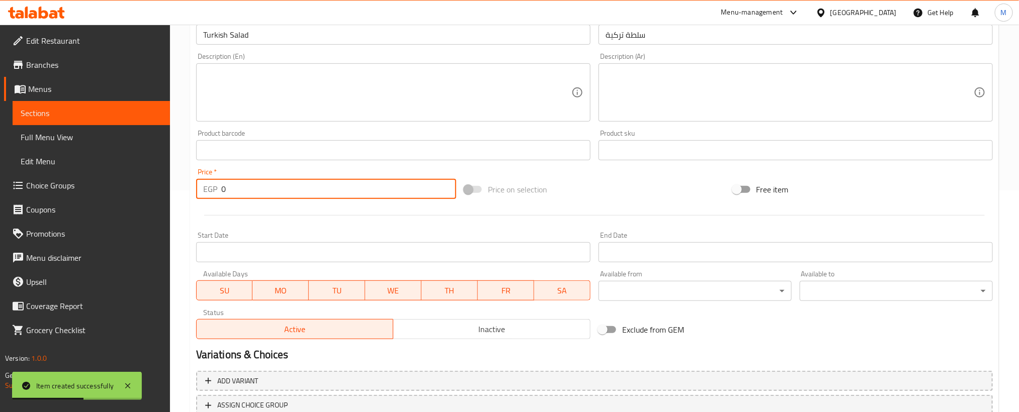
click at [382, 194] on input "0" at bounding box center [338, 189] width 235 height 20
type input "35"
click at [587, 202] on div "Price on selection" at bounding box center [594, 189] width 268 height 27
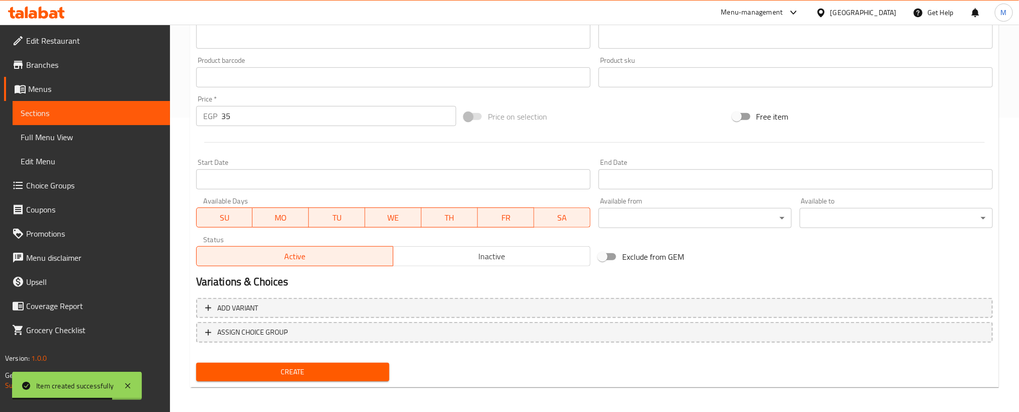
scroll to position [297, 0]
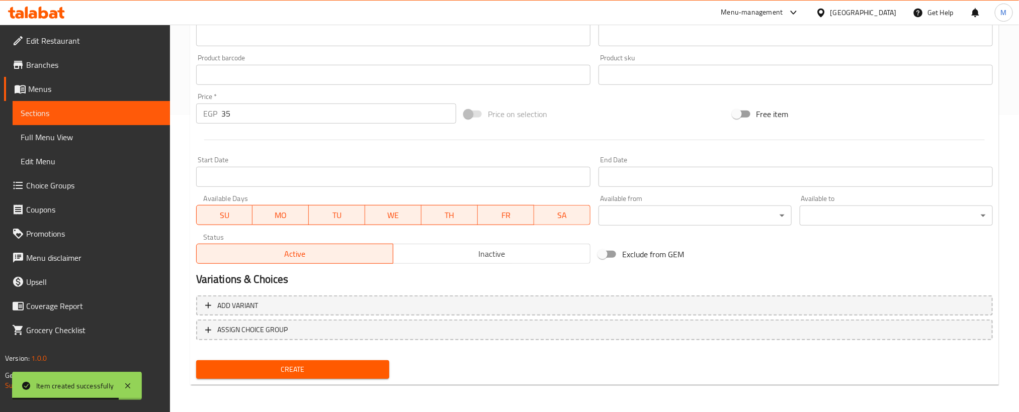
click at [318, 372] on span "Create" at bounding box center [292, 370] width 177 height 13
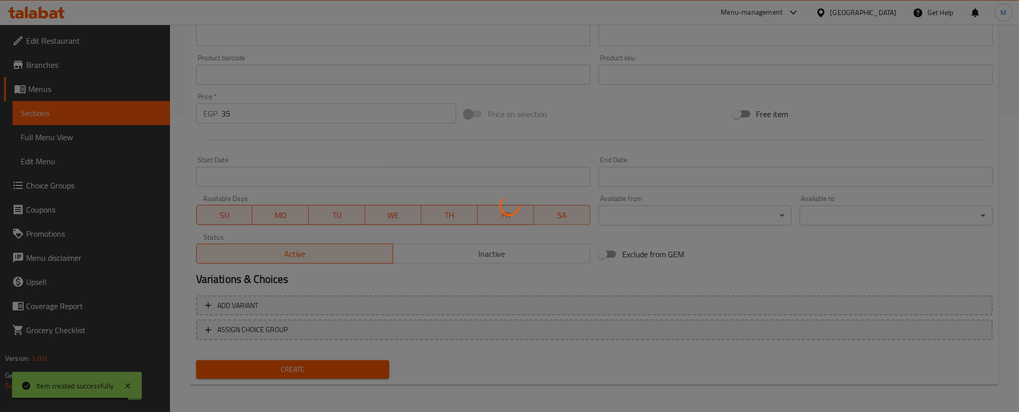
type input "0"
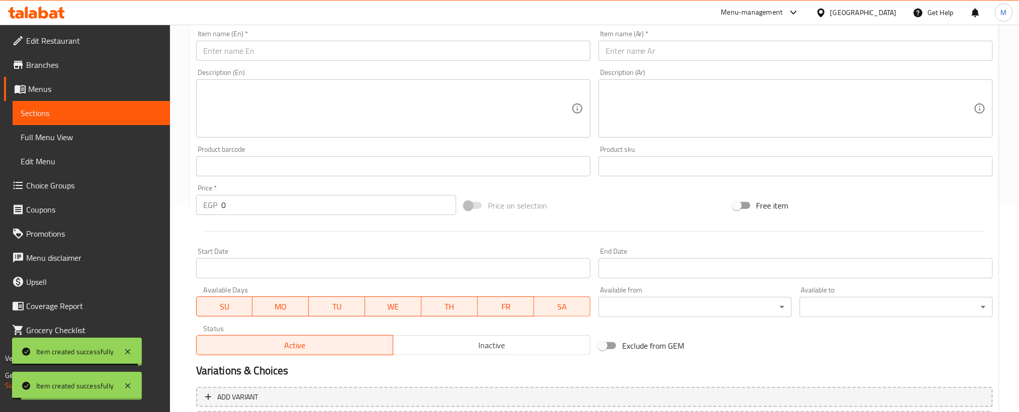
scroll to position [146, 0]
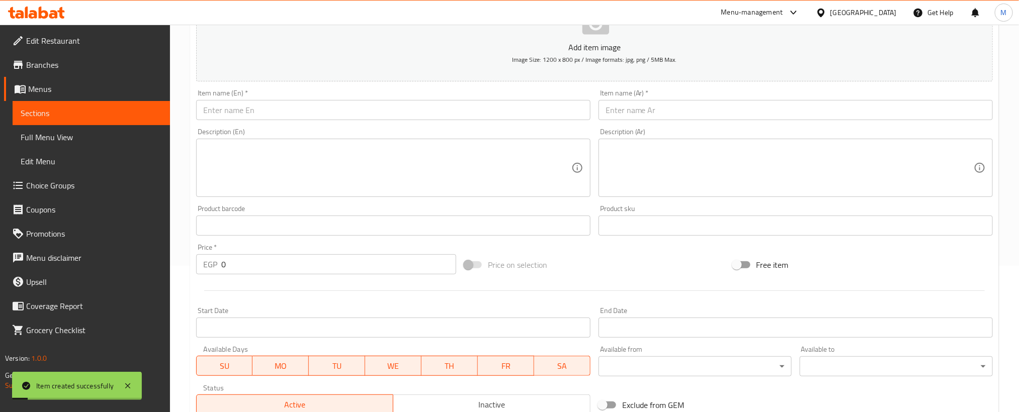
click at [728, 126] on div "Description (Ar) Description (Ar)" at bounding box center [795, 162] width 402 height 77
click at [732, 106] on input "text" at bounding box center [795, 110] width 394 height 20
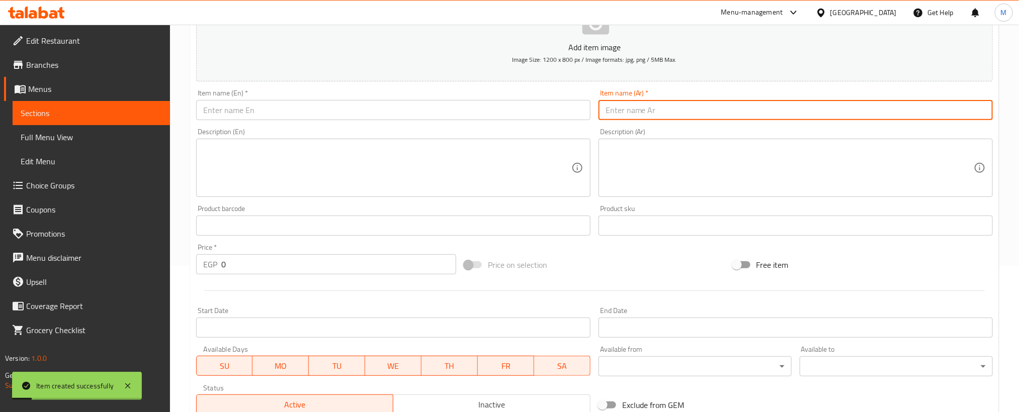
paste input "ليمون معصفر"
type input "ليمون معصفر"
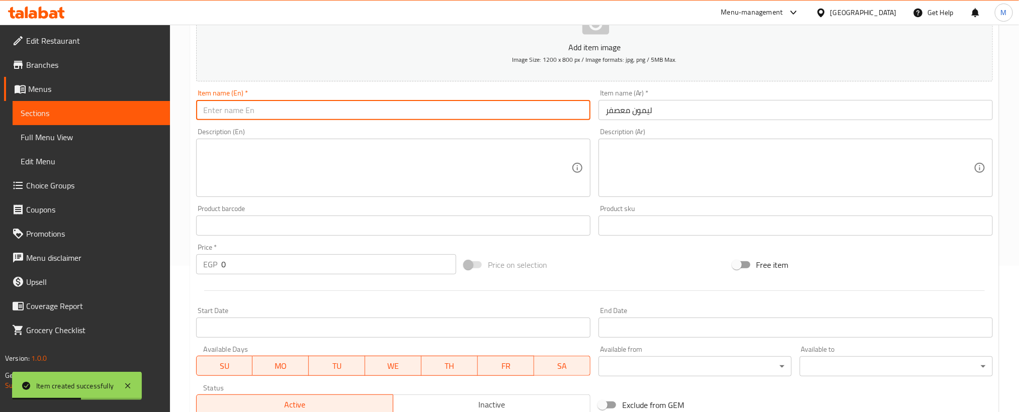
click at [506, 115] on input "text" at bounding box center [393, 110] width 394 height 20
paste input "Pickled Lemons with Safflower"
type input "Pickled Lemons with Safflower"
click at [381, 276] on div "Price   * EGP 0 Price *" at bounding box center [326, 259] width 268 height 39
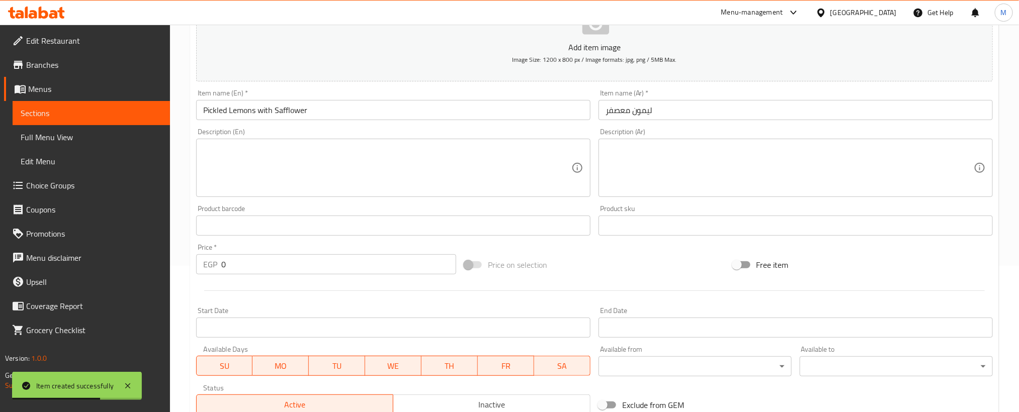
click at [387, 270] on input "0" at bounding box center [338, 264] width 235 height 20
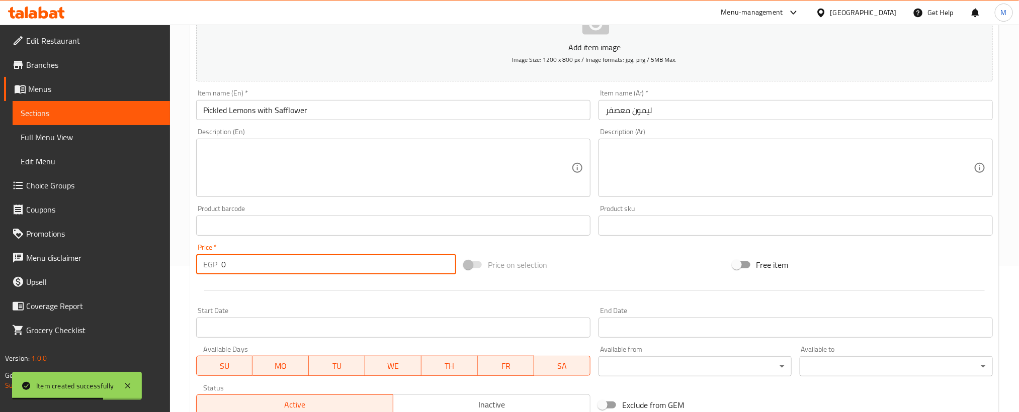
click at [387, 270] on input "0" at bounding box center [338, 264] width 235 height 20
type input "35"
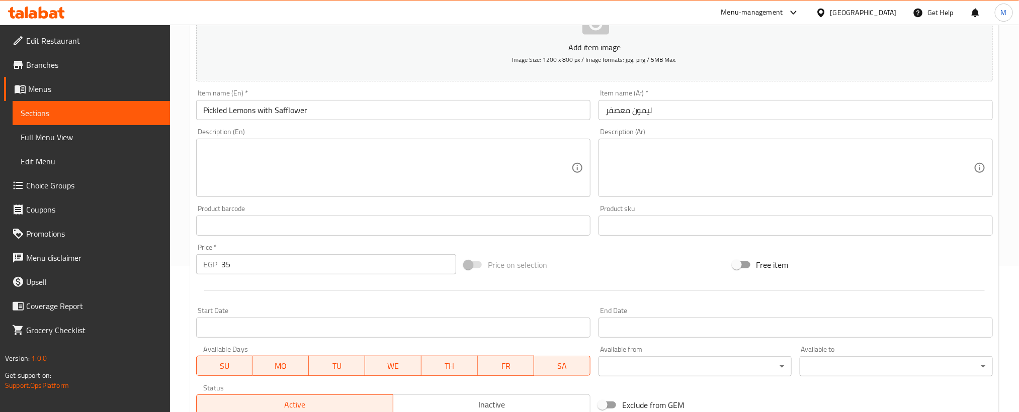
click at [353, 287] on div at bounding box center [594, 291] width 804 height 25
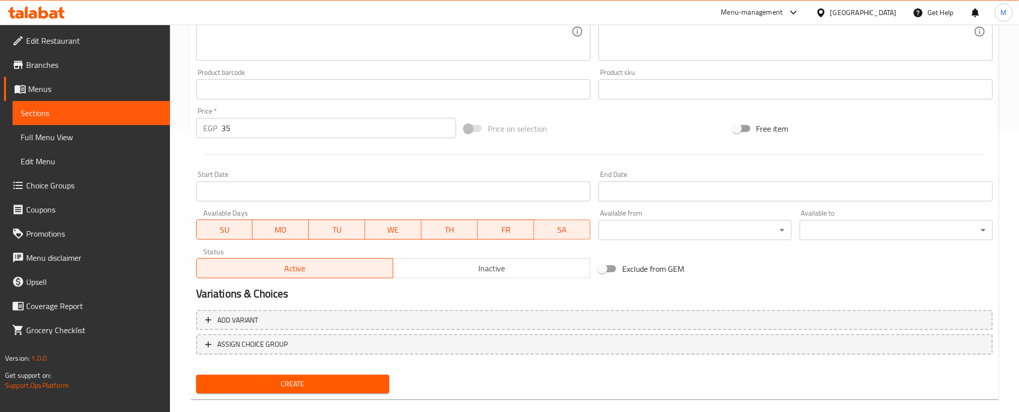
scroll to position [297, 0]
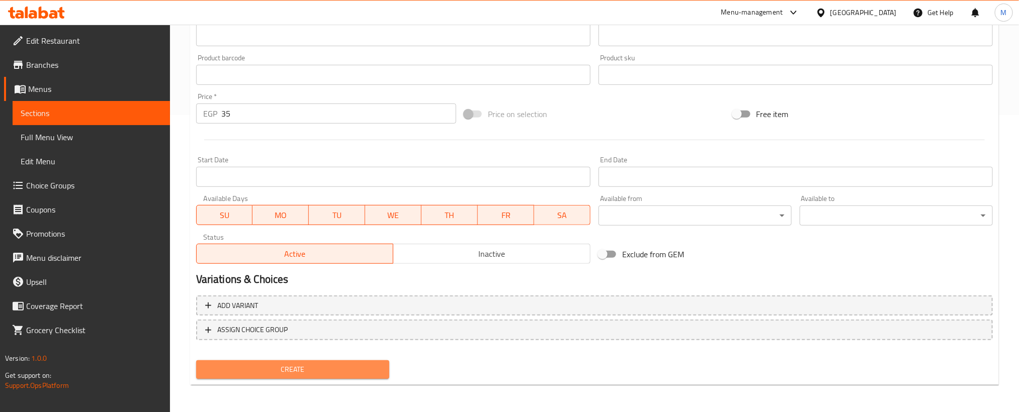
click at [354, 372] on span "Create" at bounding box center [292, 370] width 177 height 13
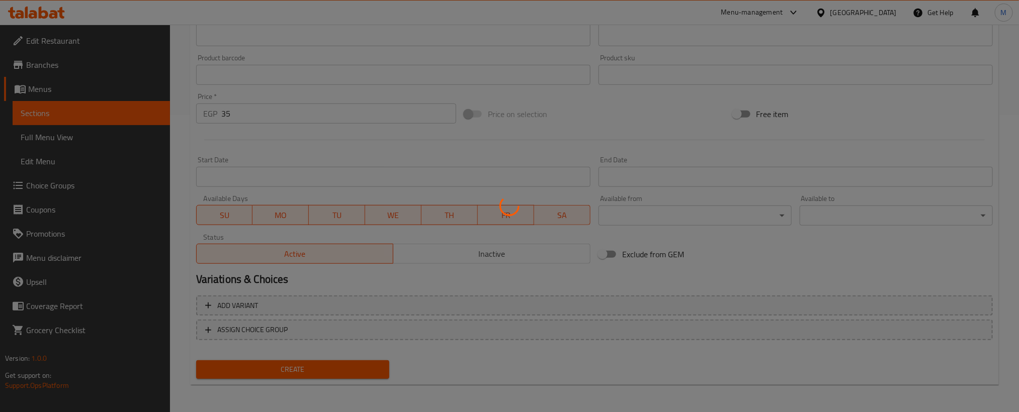
type input "0"
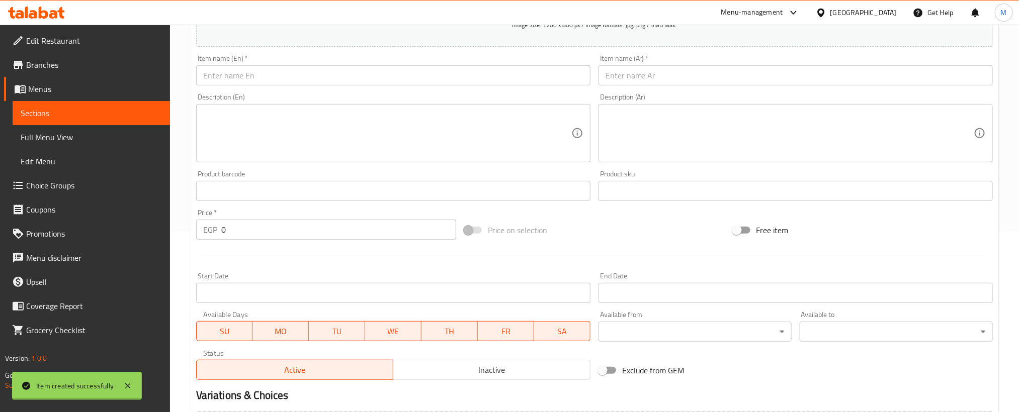
scroll to position [0, 0]
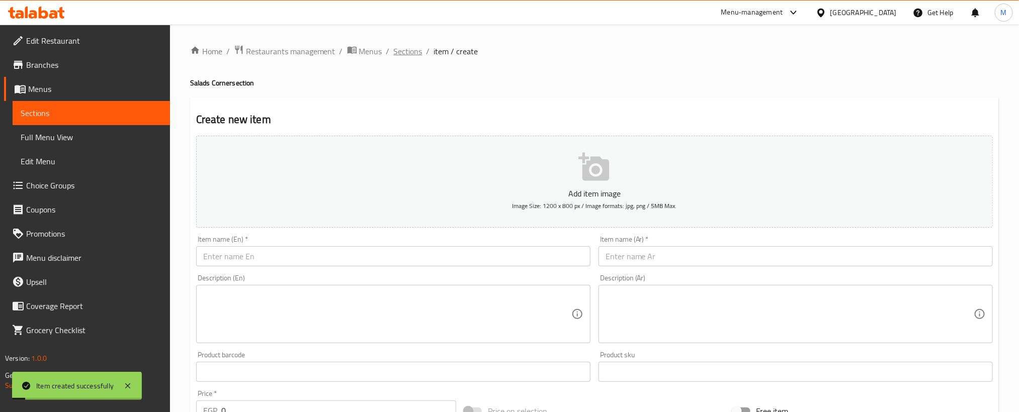
click at [407, 51] on span "Sections" at bounding box center [408, 51] width 29 height 12
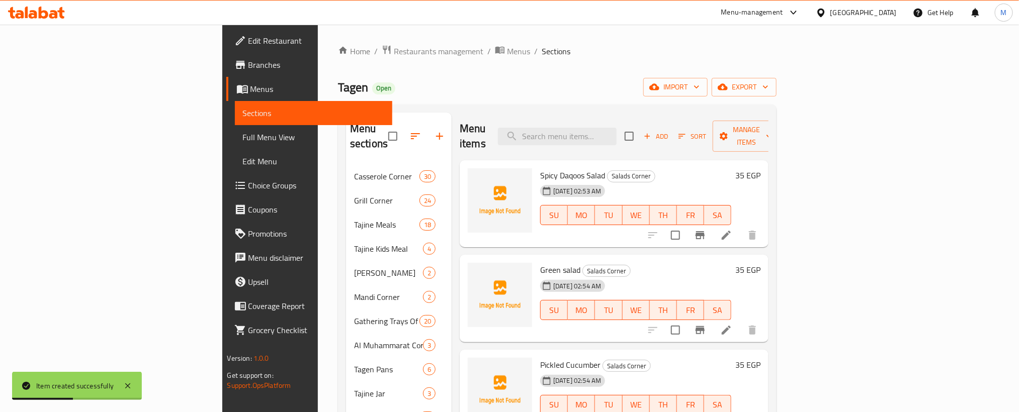
click at [490, 71] on div "Home / Restaurants management / Menus / Sections Tagen Open import export Menu …" at bounding box center [557, 388] width 438 height 687
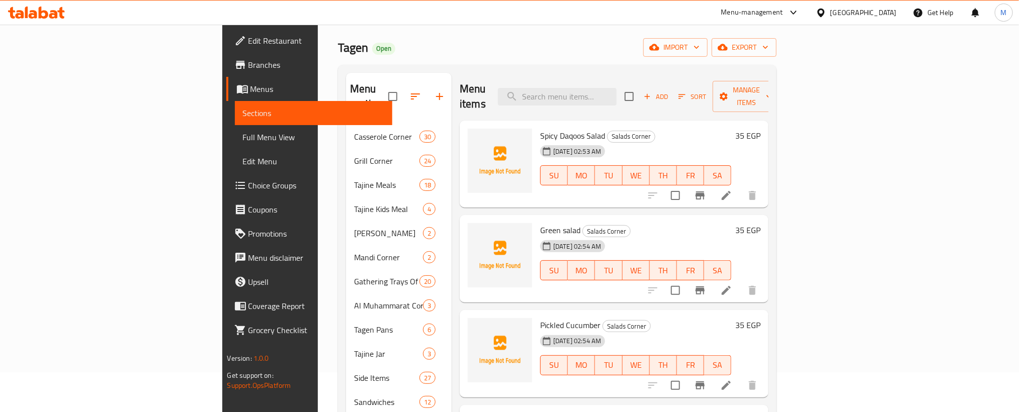
scroll to position [19, 0]
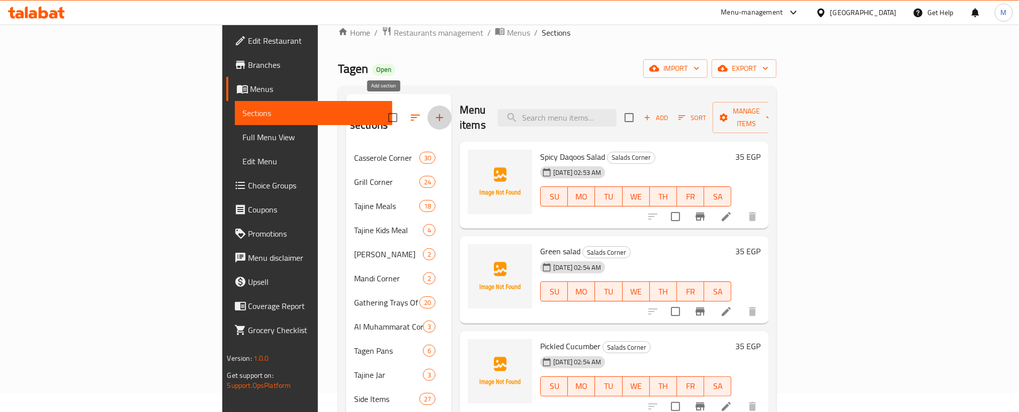
click at [433, 112] on icon "button" at bounding box center [439, 118] width 12 height 12
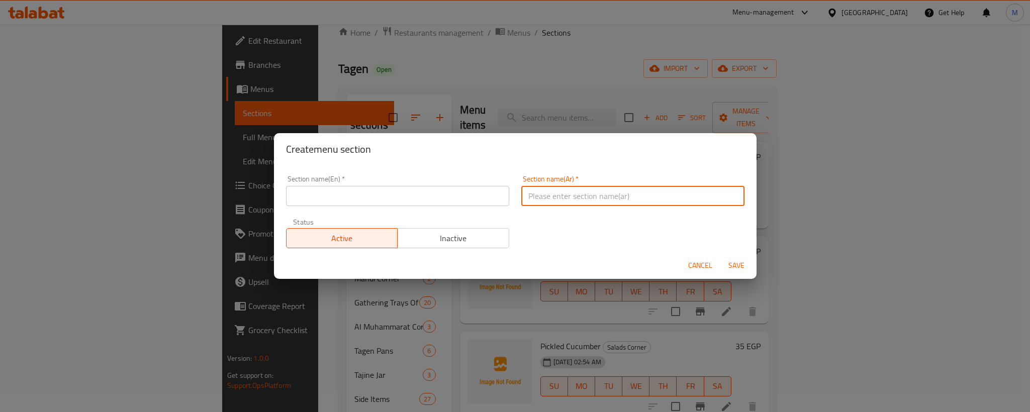
click at [558, 195] on input "text" at bounding box center [632, 196] width 223 height 20
paste input "ركن الشوربة"
type input "ركن الشوربة"
click at [361, 200] on input "text" at bounding box center [397, 196] width 223 height 20
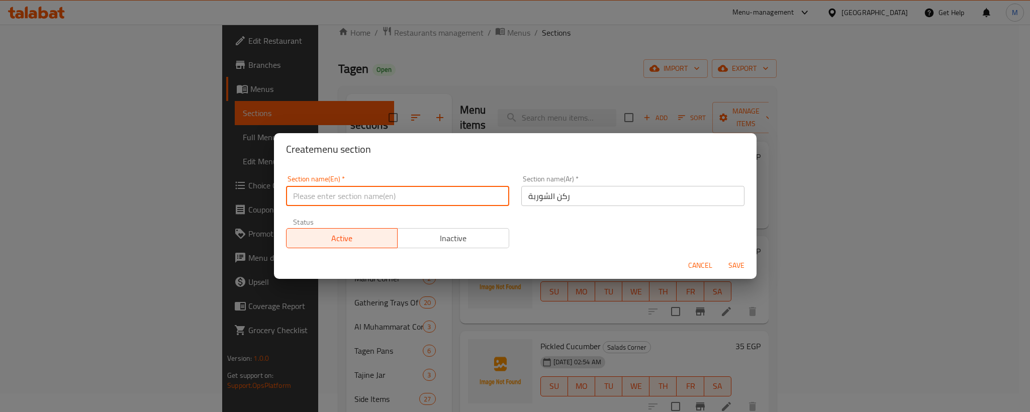
click at [361, 200] on input "text" at bounding box center [397, 196] width 223 height 20
paste input "Soup corner"
click at [361, 200] on input "Soup corner" at bounding box center [397, 196] width 223 height 20
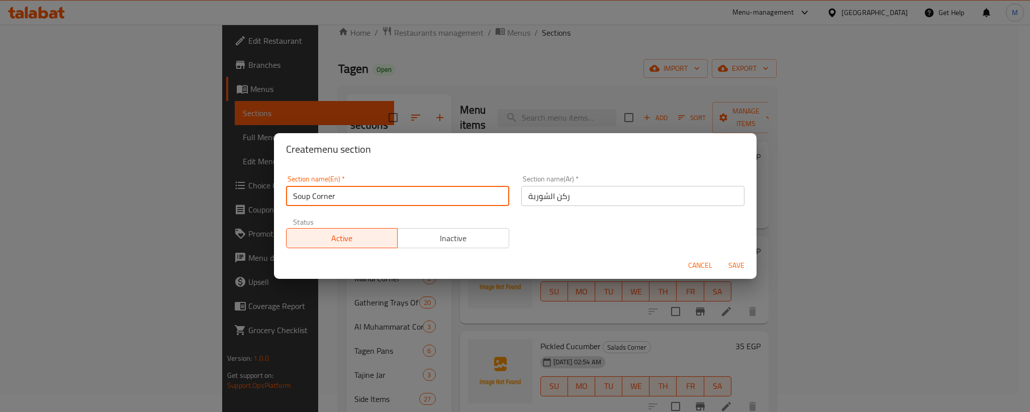
type input "Soup Corner"
click at [647, 233] on div "Section name(En)   * Soup Corner Section name(En) * Section name(Ar)   * ركن ال…" at bounding box center [515, 211] width 471 height 85
click at [729, 264] on span "Save" at bounding box center [737, 265] width 24 height 13
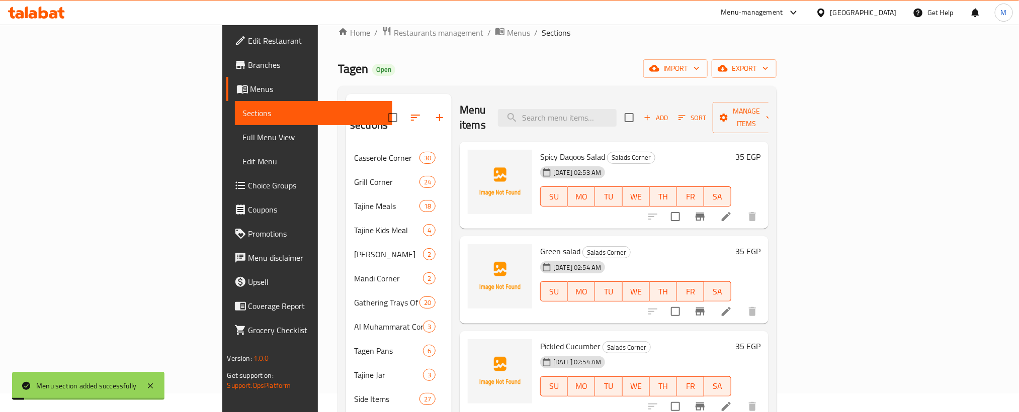
click at [539, 89] on div "Menu sections Casserole Corner 30 Grill Corner 24 Tajine Meals 18 Tajine Kids M…" at bounding box center [557, 411] width 438 height 651
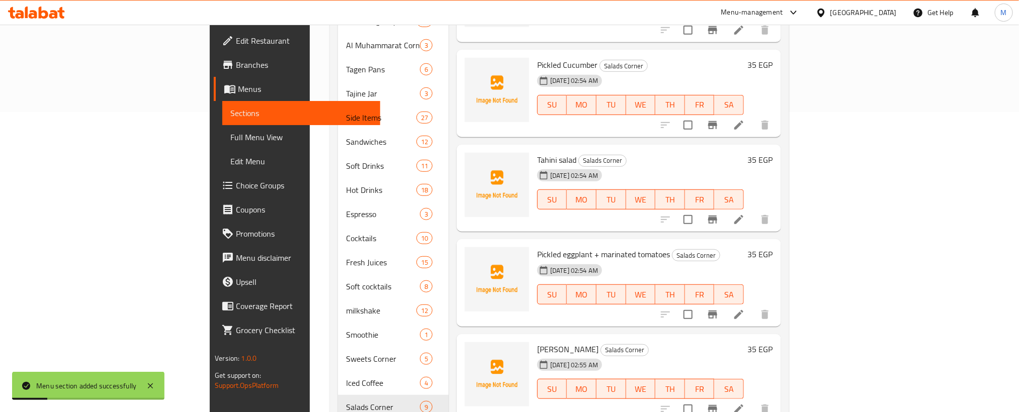
scroll to position [347, 0]
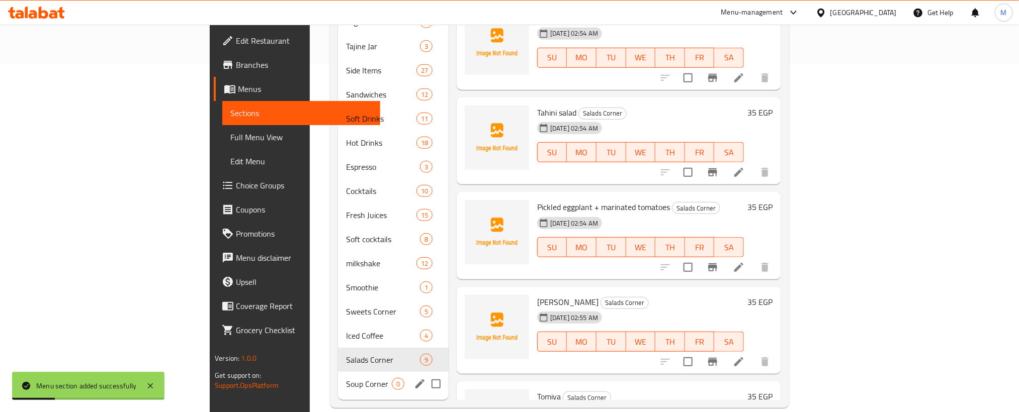
click at [346, 378] on span "Soup Corner" at bounding box center [369, 384] width 46 height 12
